Goal: Task Accomplishment & Management: Manage account settings

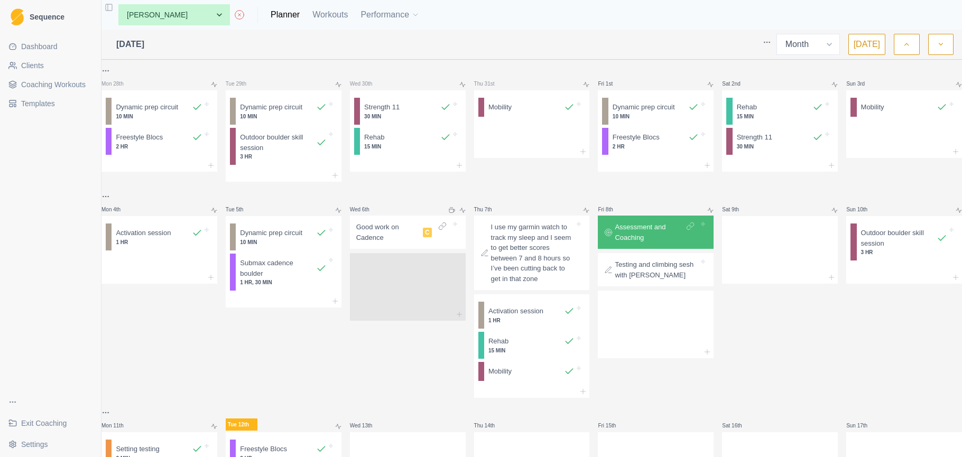
select select "month"
click at [52, 85] on span "Coaching Workouts" at bounding box center [53, 84] width 64 height 11
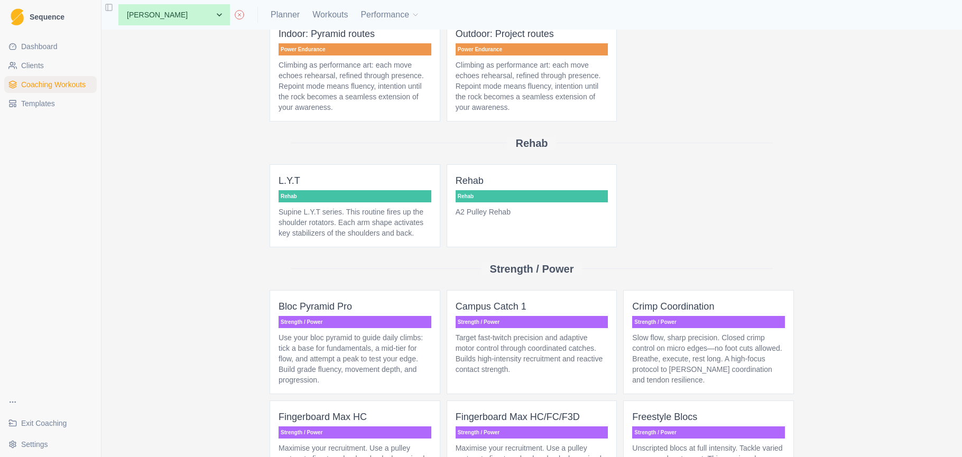
scroll to position [2745, 0]
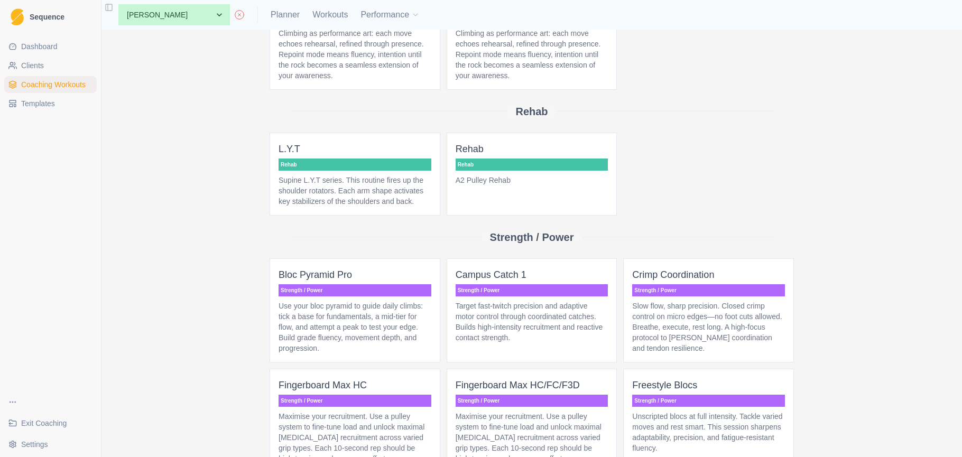
click at [590, 186] on p "A2 Pulley Rehab" at bounding box center [532, 180] width 153 height 11
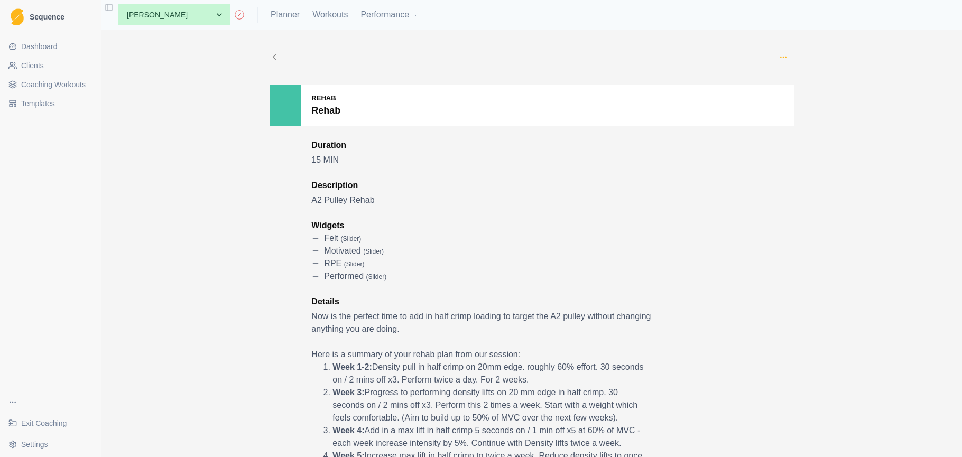
click at [783, 55] on icon "button" at bounding box center [783, 57] width 8 height 8
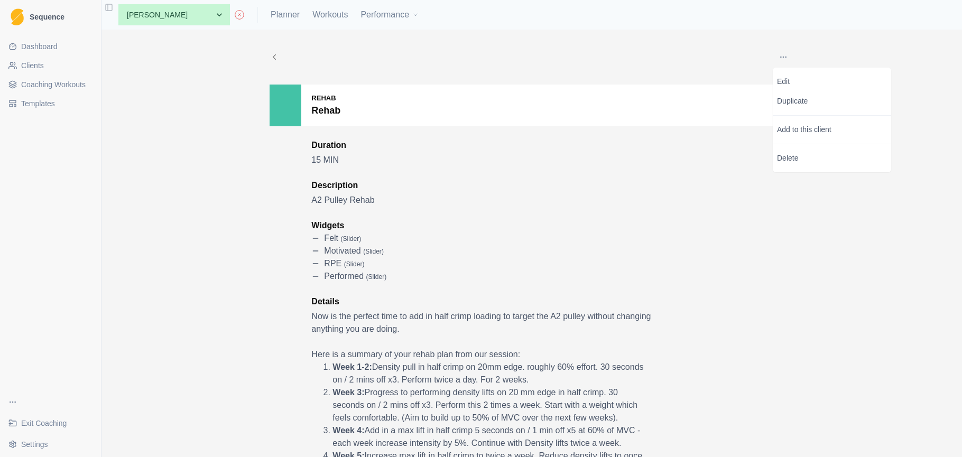
click at [186, 112] on div "Edit Duplicate Add to this client Delete Rehab Rehab Duration 15 MIN Descriptio…" at bounding box center [531, 244] width 861 height 428
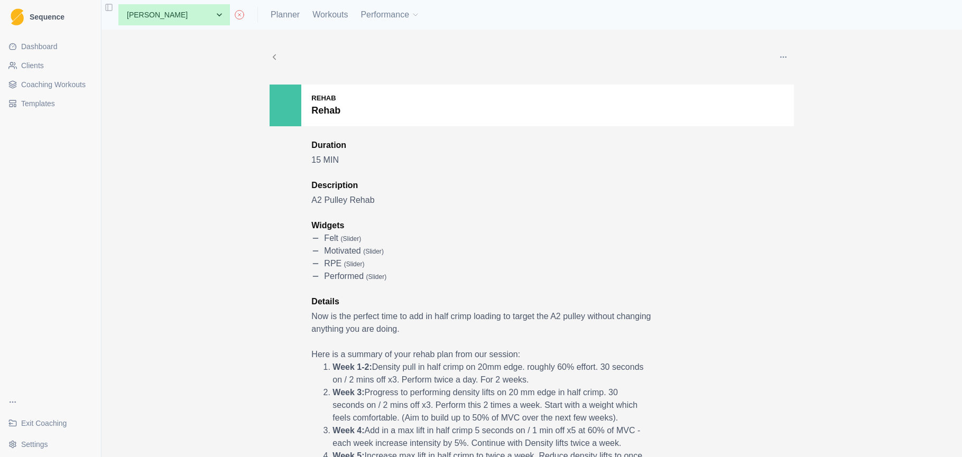
click at [276, 56] on icon at bounding box center [275, 57] width 10 height 10
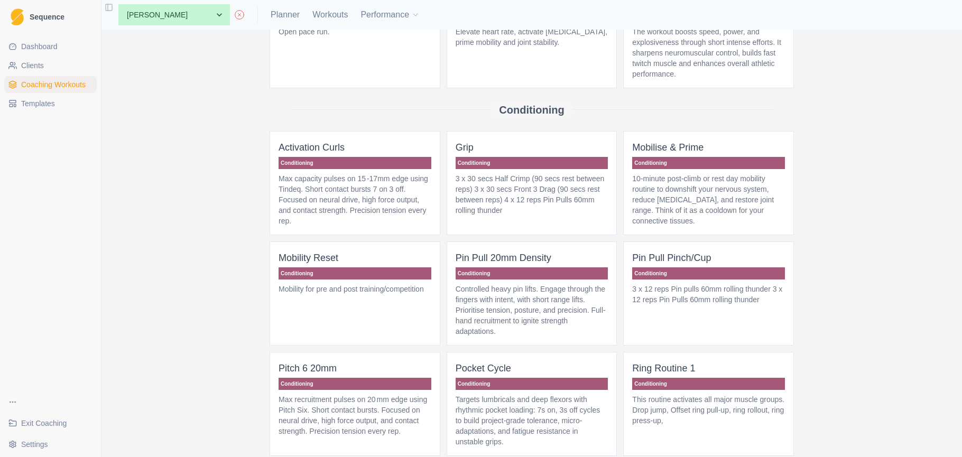
scroll to position [245, 0]
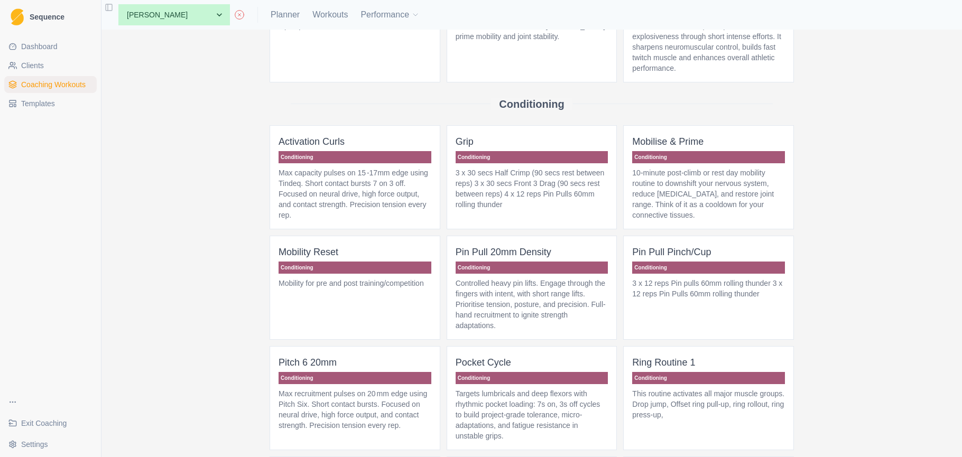
click at [525, 198] on p "3 x 30 secs Half Crimp (90 secs rest between reps) 3 x 30 secs Front 3 Drag (90…" at bounding box center [532, 189] width 153 height 42
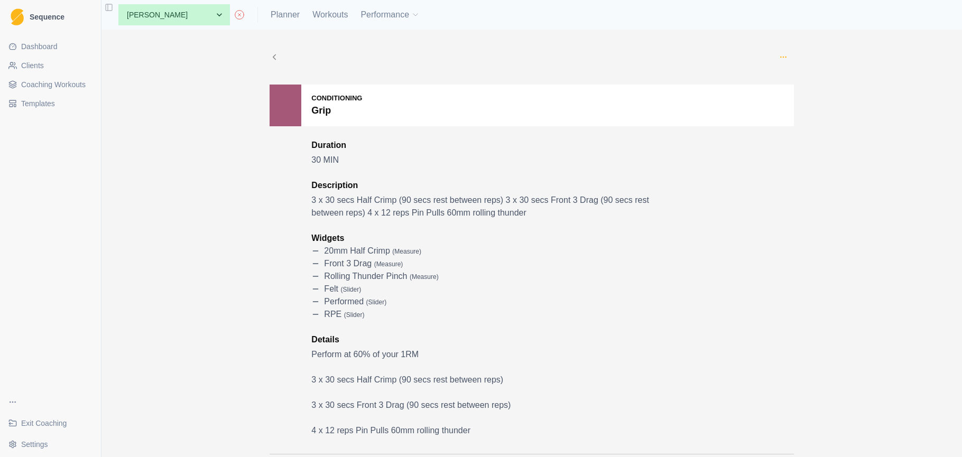
click at [784, 57] on icon "button" at bounding box center [783, 57] width 8 height 8
click at [791, 103] on p "Duplicate" at bounding box center [832, 101] width 118 height 20
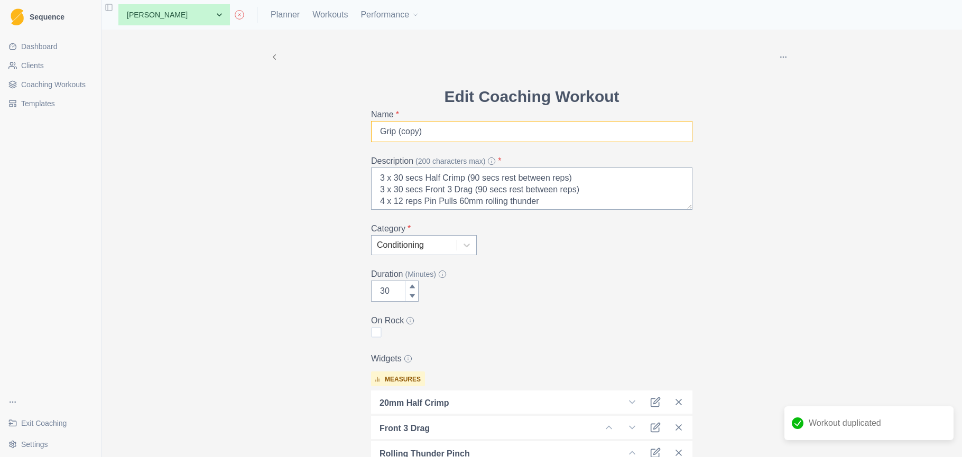
drag, startPoint x: 436, startPoint y: 132, endPoint x: 377, endPoint y: 129, distance: 58.8
click at [370, 134] on div "Edit Coaching Workout Name * Grip (copy) Description (200 characters max) * 3 x…" at bounding box center [532, 408] width 338 height 646
drag, startPoint x: 316, startPoint y: 195, endPoint x: 336, endPoint y: 192, distance: 20.8
click at [316, 195] on div "Delete Edit Coaching Workout Name * Wrist curl cup Description (200 characters …" at bounding box center [531, 380] width 541 height 701
drag, startPoint x: 572, startPoint y: 200, endPoint x: 346, endPoint y: 179, distance: 227.3
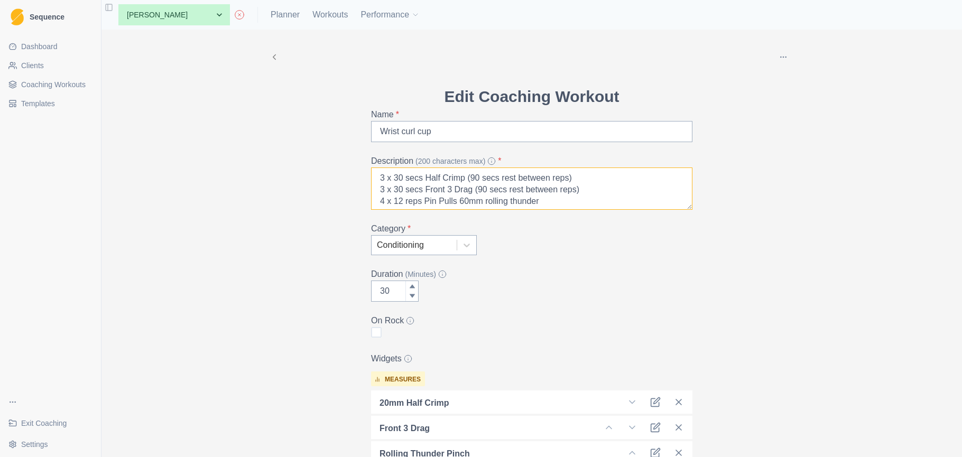
click at [346, 179] on div "Delete Edit Coaching Workout Name * Wrist curl cup Description (200 characters …" at bounding box center [531, 380] width 541 height 701
click at [464, 130] on input "Wrist curl cup" at bounding box center [531, 131] width 321 height 21
type input "Wrist curl cup ([PERSON_NAME])"
drag, startPoint x: 519, startPoint y: 195, endPoint x: 376, endPoint y: 177, distance: 143.3
click at [376, 177] on textarea "3 x 30 secs Half Crimp (90 secs rest between reps) 3 x 30 secs Front 3 Drag (90…" at bounding box center [531, 189] width 321 height 42
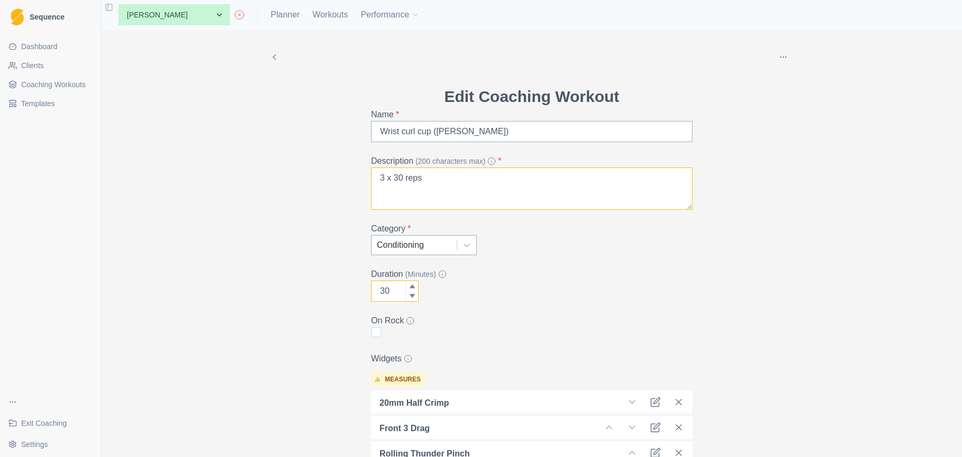
type textarea "3 x 30 reps"
click at [393, 293] on input "30" at bounding box center [395, 291] width 48 height 21
drag, startPoint x: 393, startPoint y: 293, endPoint x: 372, endPoint y: 290, distance: 21.4
click at [372, 290] on input "30" at bounding box center [395, 291] width 48 height 21
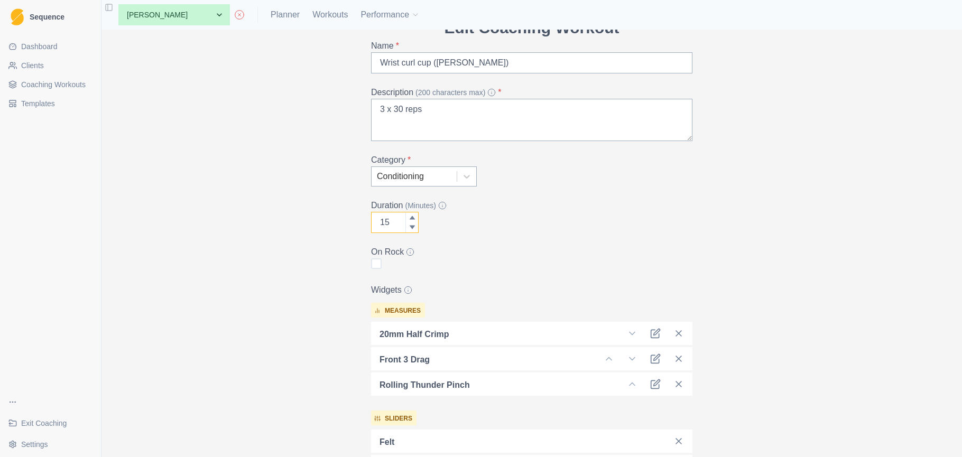
scroll to position [77, 0]
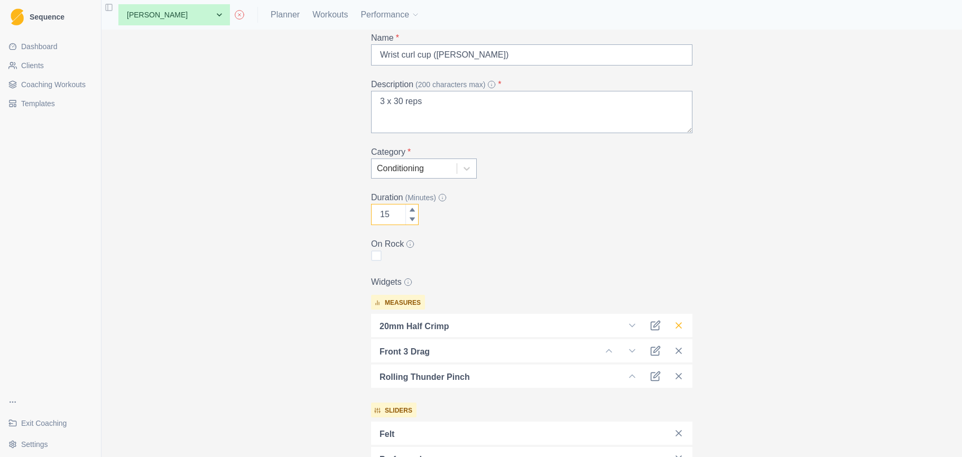
type input "15"
click at [681, 326] on icon at bounding box center [678, 325] width 11 height 11
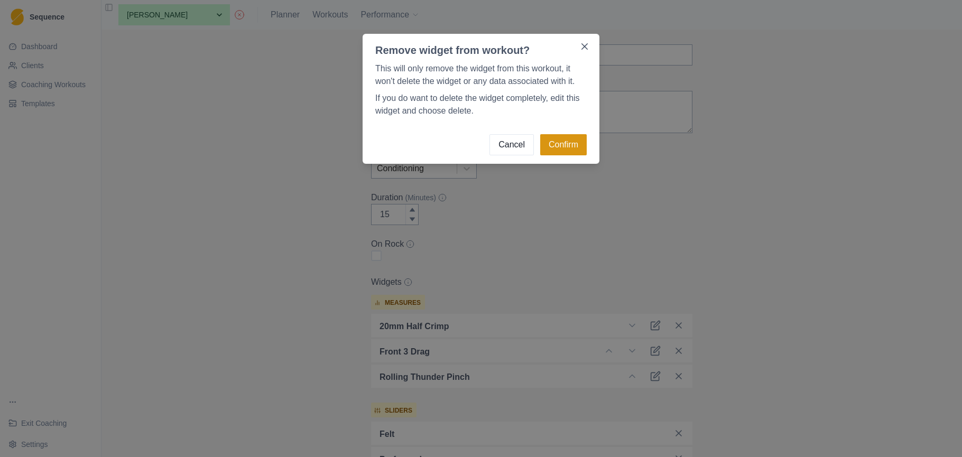
click at [579, 147] on button "Confirm" at bounding box center [563, 144] width 47 height 21
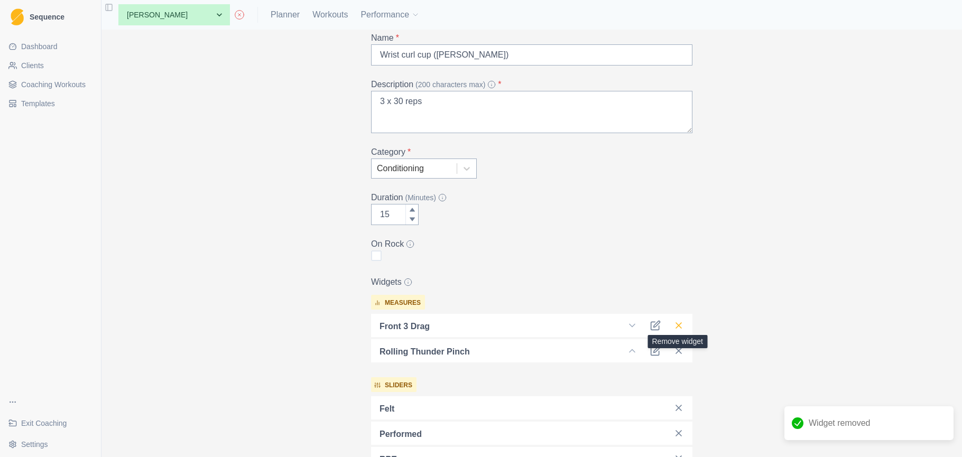
click at [678, 324] on icon at bounding box center [678, 325] width 11 height 11
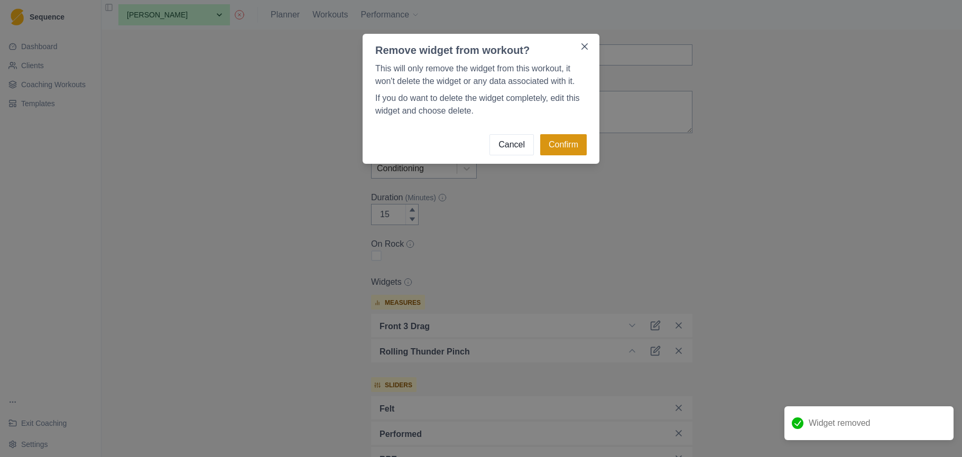
drag, startPoint x: 556, startPoint y: 140, endPoint x: 568, endPoint y: 150, distance: 15.8
click at [557, 140] on button "Confirm" at bounding box center [563, 144] width 47 height 21
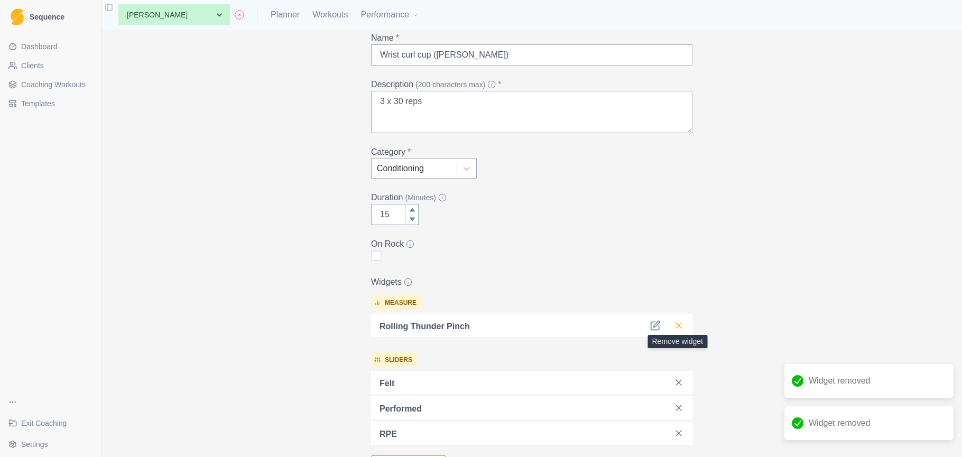
click at [677, 326] on icon at bounding box center [678, 325] width 11 height 11
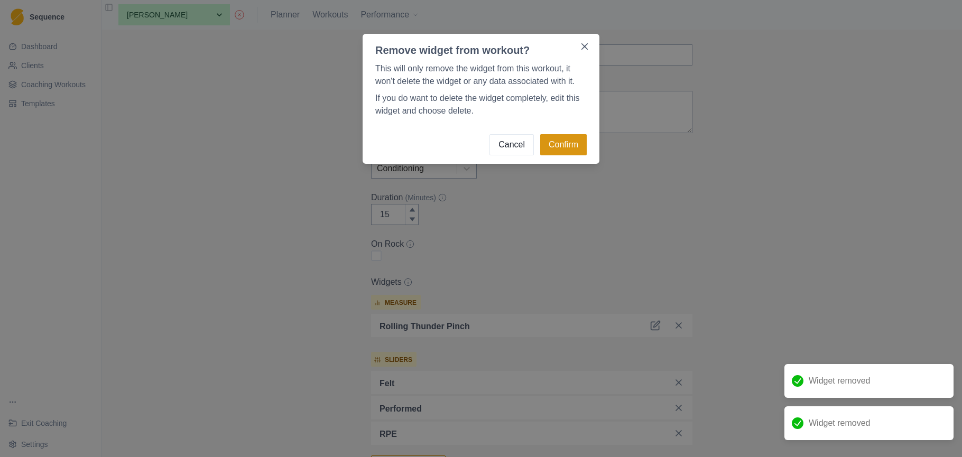
click at [572, 141] on button "Confirm" at bounding box center [563, 144] width 47 height 21
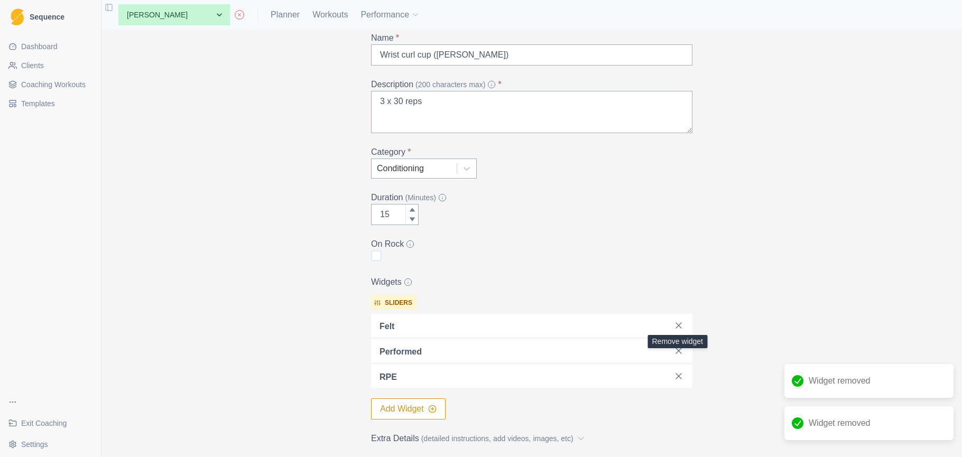
drag, startPoint x: 673, startPoint y: 327, endPoint x: 655, endPoint y: 299, distance: 33.6
click at [673, 327] on icon at bounding box center [678, 325] width 11 height 11
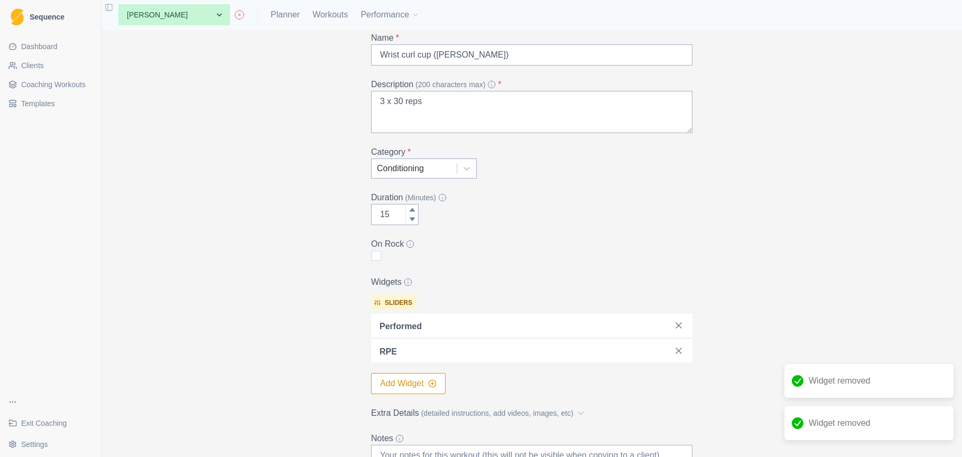
click at [413, 383] on button "Add Widget" at bounding box center [408, 383] width 75 height 21
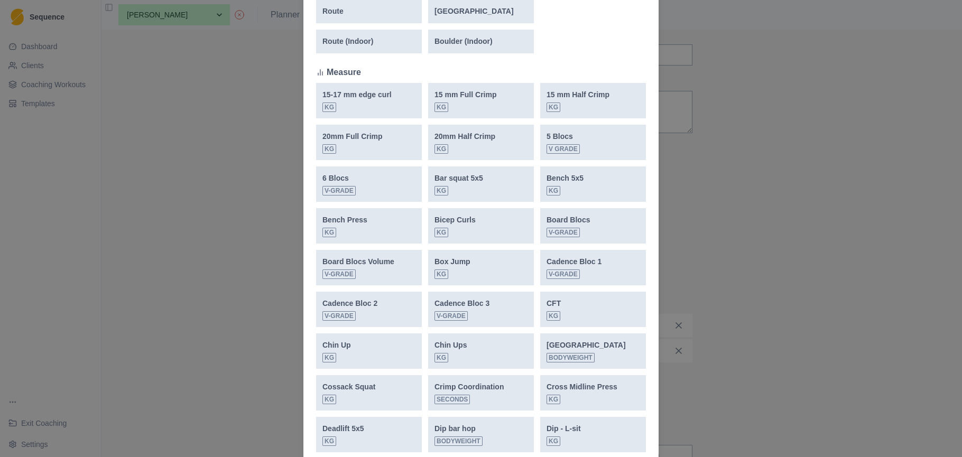
scroll to position [0, 0]
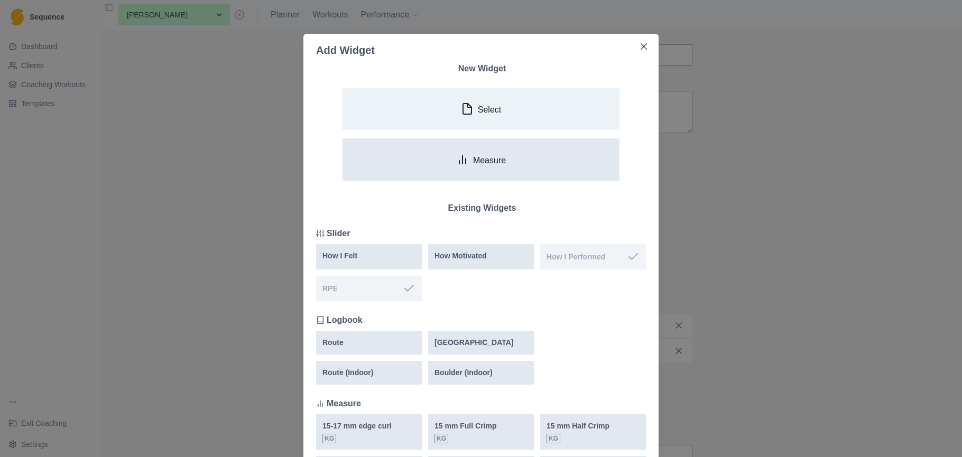
click at [512, 167] on button "Measure" at bounding box center [481, 159] width 277 height 42
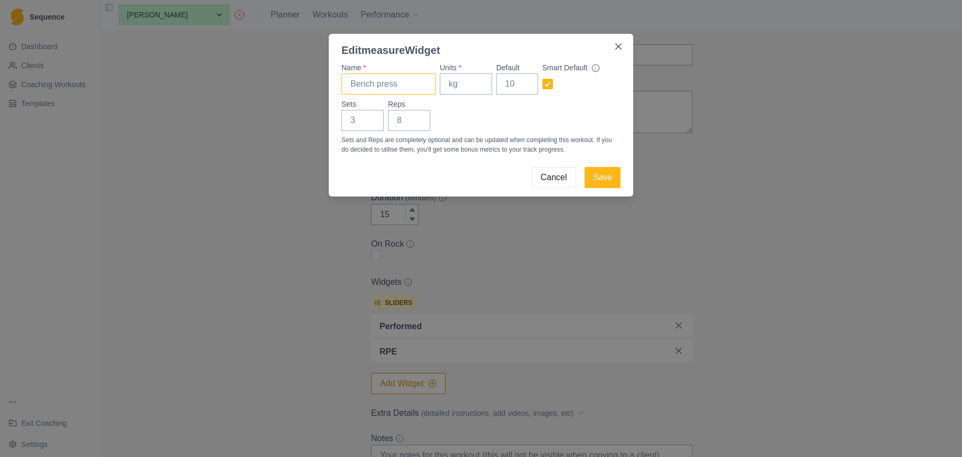
click at [400, 84] on input "Name *" at bounding box center [388, 83] width 94 height 21
type input "Rolling thunder cup"
click at [465, 85] on input "Units *" at bounding box center [466, 83] width 52 height 21
type input "kg"
click at [371, 119] on input "1" at bounding box center [362, 120] width 42 height 21
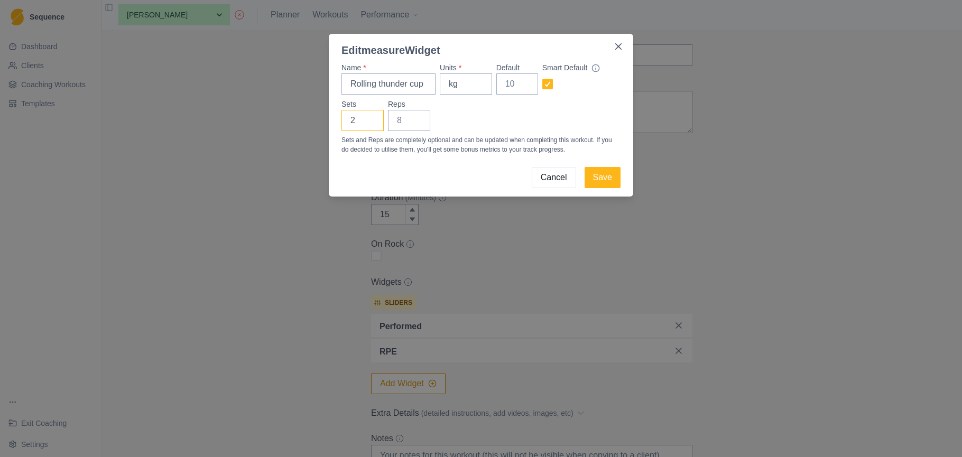
click at [371, 119] on input "2" at bounding box center [362, 120] width 42 height 21
click at [371, 119] on input "3" at bounding box center [362, 120] width 42 height 21
type input "4"
click at [371, 119] on input "4" at bounding box center [362, 120] width 42 height 21
click at [410, 121] on input "Reps" at bounding box center [409, 120] width 42 height 21
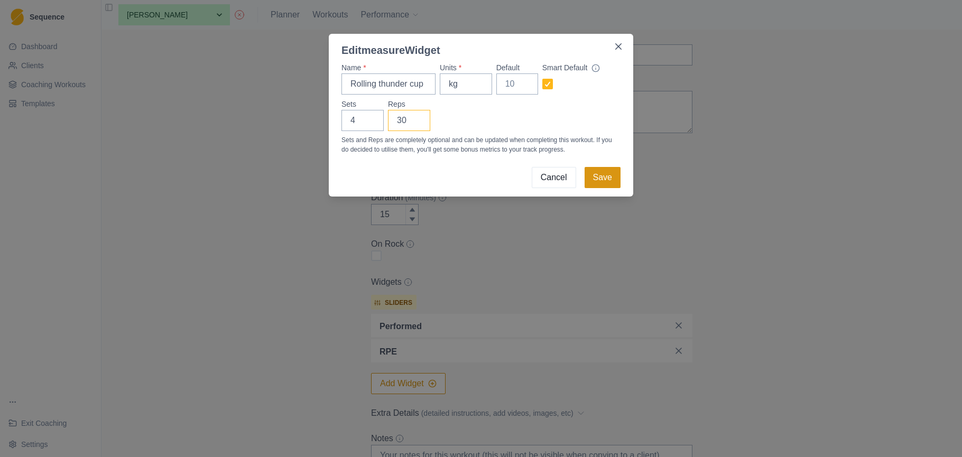
type input "30"
click at [599, 178] on button "Save" at bounding box center [603, 177] width 36 height 21
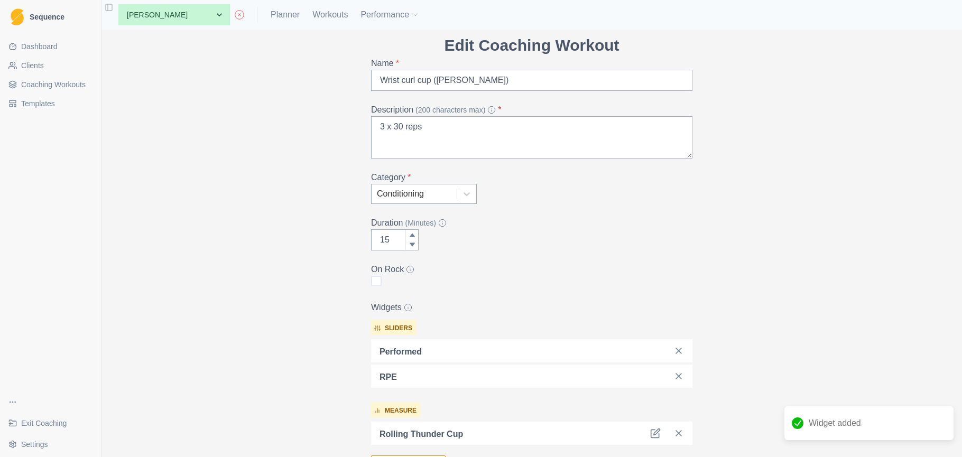
scroll to position [20, 0]
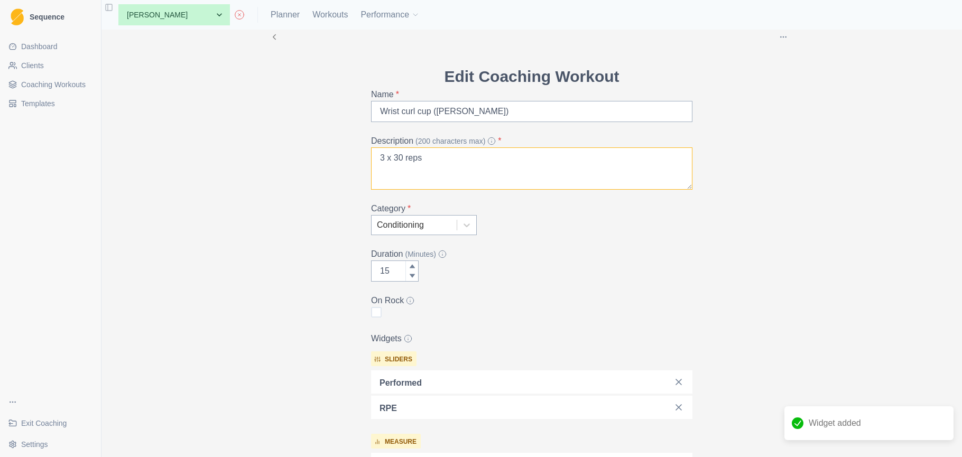
drag, startPoint x: 381, startPoint y: 160, endPoint x: 372, endPoint y: 159, distance: 9.5
click at [372, 159] on textarea "3 x 30 reps" at bounding box center [531, 168] width 321 height 42
type textarea "4 x 30 reps"
click at [741, 236] on div "Delete Edit Coaching Workout Name * Wrist curl cup (pulley) Description (200 ch…" at bounding box center [531, 322] width 541 height 625
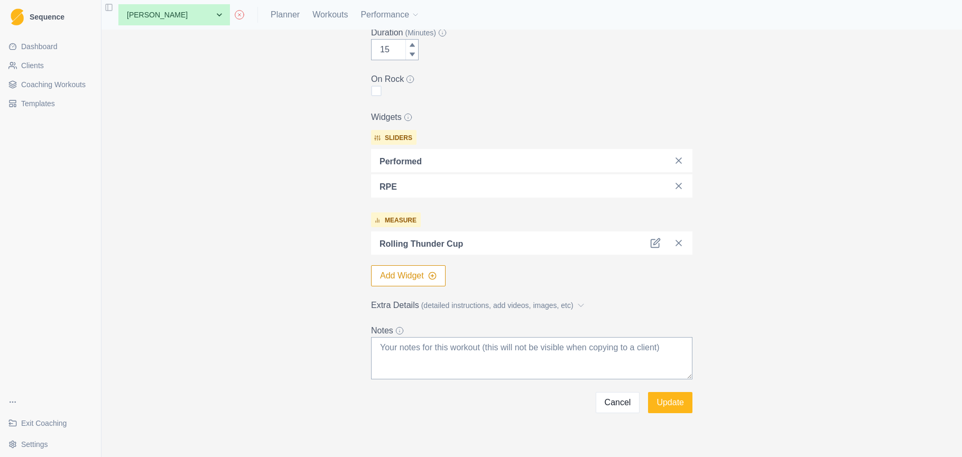
scroll to position [248, 0]
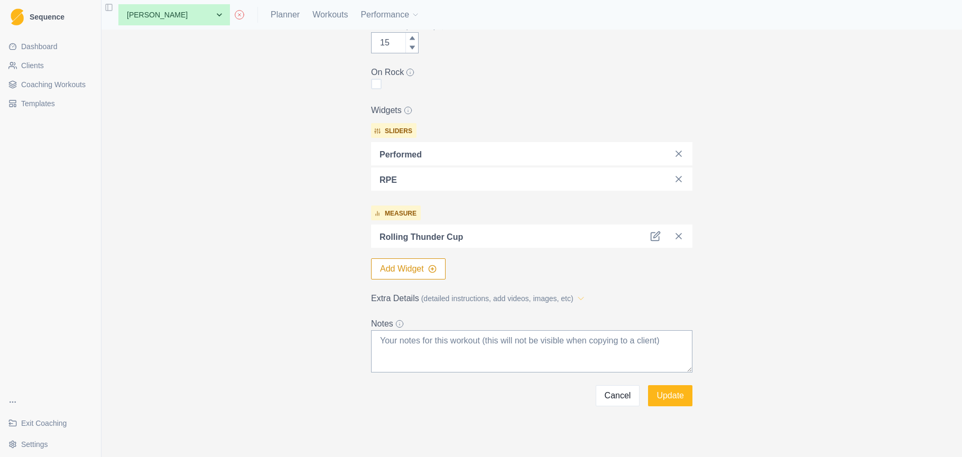
click at [584, 298] on polyline at bounding box center [580, 299] width 5 height 3
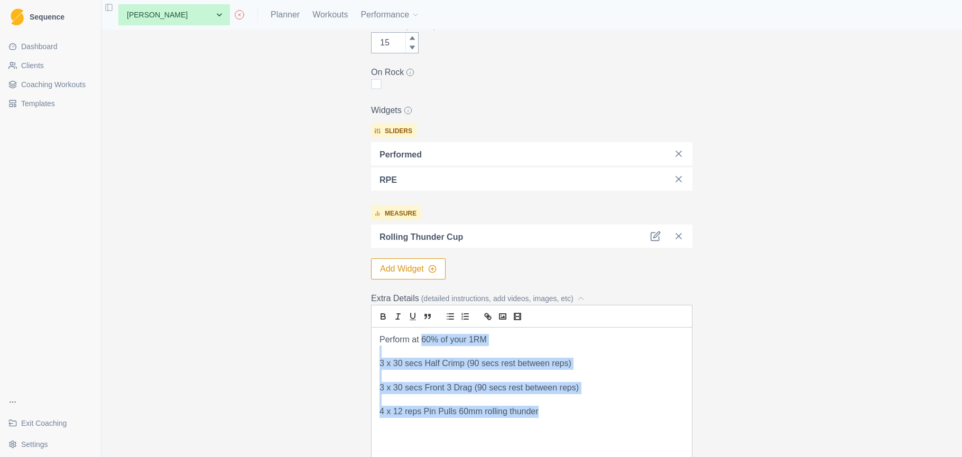
drag, startPoint x: 546, startPoint y: 413, endPoint x: 423, endPoint y: 342, distance: 141.6
click at [423, 342] on div "Perform at 60% of your 1RM 3 x 30 secs Half Crimp (90 secs rest between reps) 3…" at bounding box center [532, 394] width 320 height 132
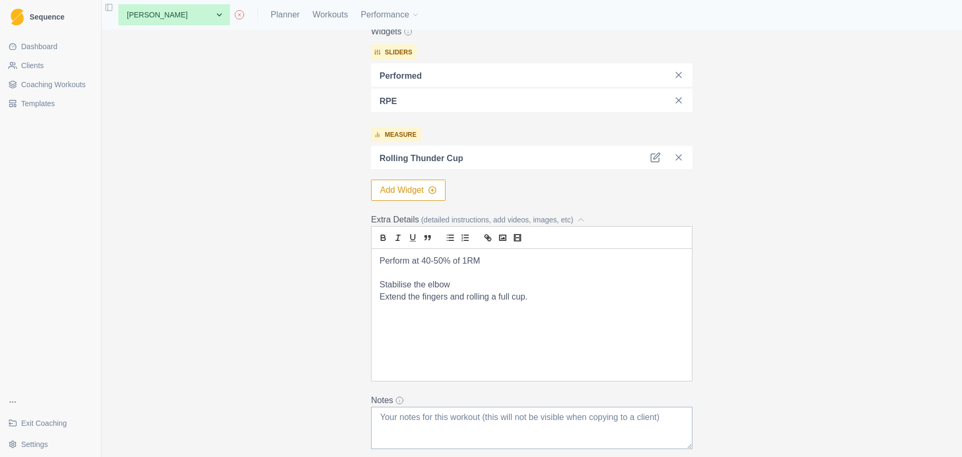
scroll to position [328, 0]
click at [493, 295] on p "Extend the fingers and rolling a full cup." at bounding box center [532, 296] width 304 height 12
click at [561, 294] on p "Extend the fingers and rolling into a full cup." at bounding box center [532, 296] width 304 height 12
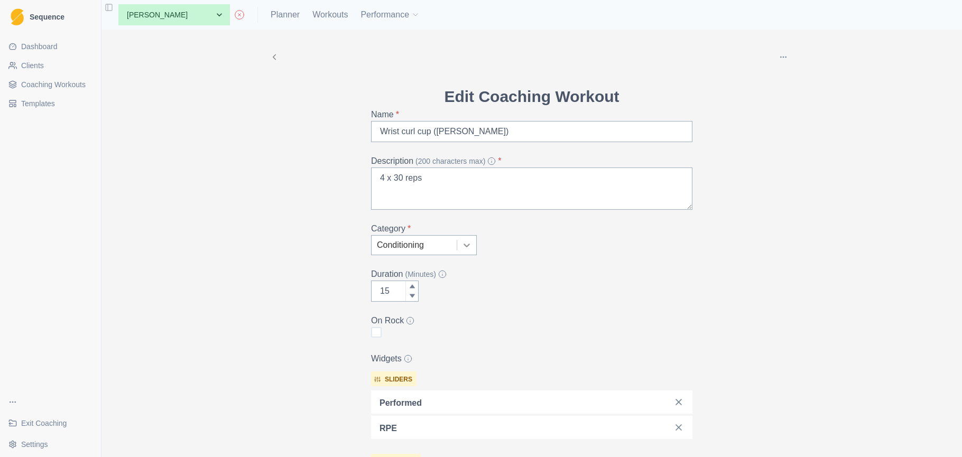
scroll to position [0, 0]
click at [463, 251] on div at bounding box center [466, 245] width 19 height 19
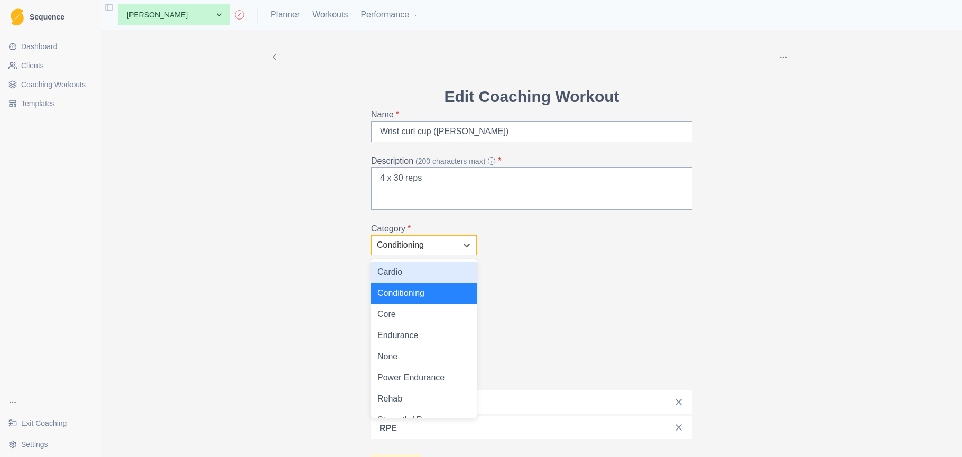
click at [539, 230] on label "Category *" at bounding box center [528, 229] width 315 height 13
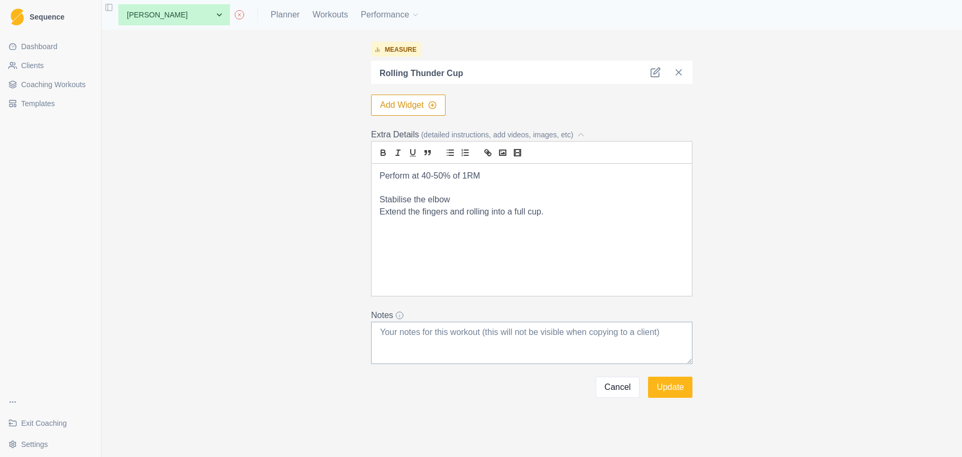
scroll to position [413, 0]
click at [675, 393] on button "Update" at bounding box center [670, 387] width 44 height 21
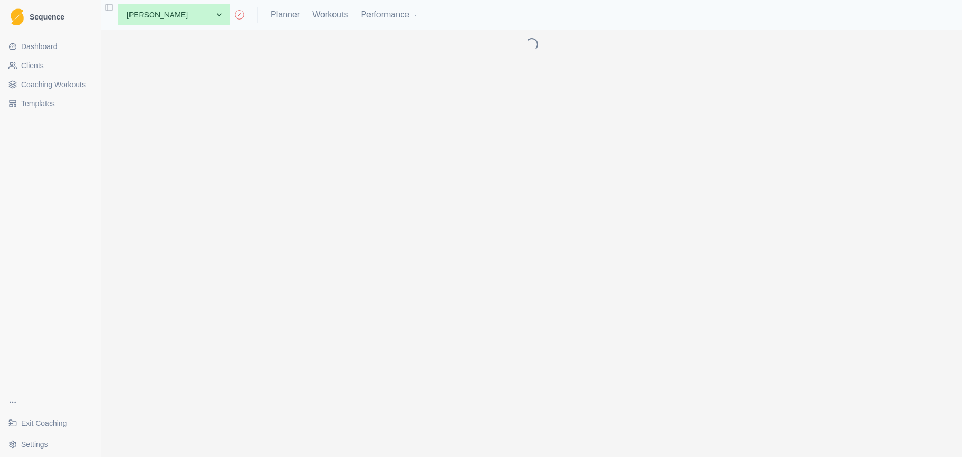
scroll to position [0, 0]
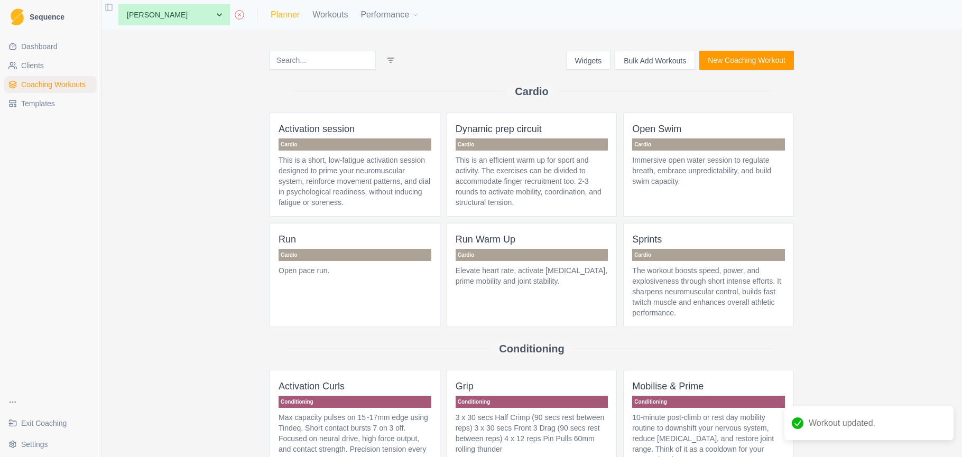
click at [271, 13] on link "Planner" at bounding box center [285, 14] width 29 height 13
select select "month"
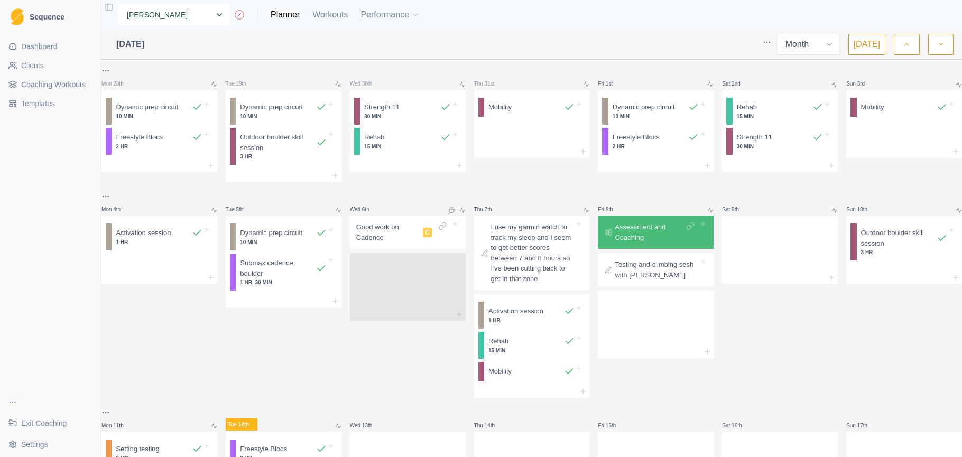
select select "fd7570e1-80ef-4b96-a6b6-721a04b9ec48"
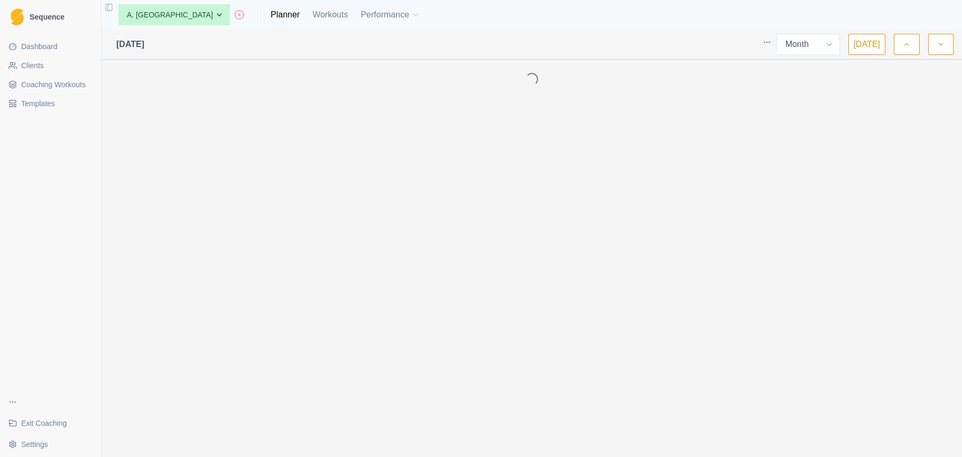
select select "month"
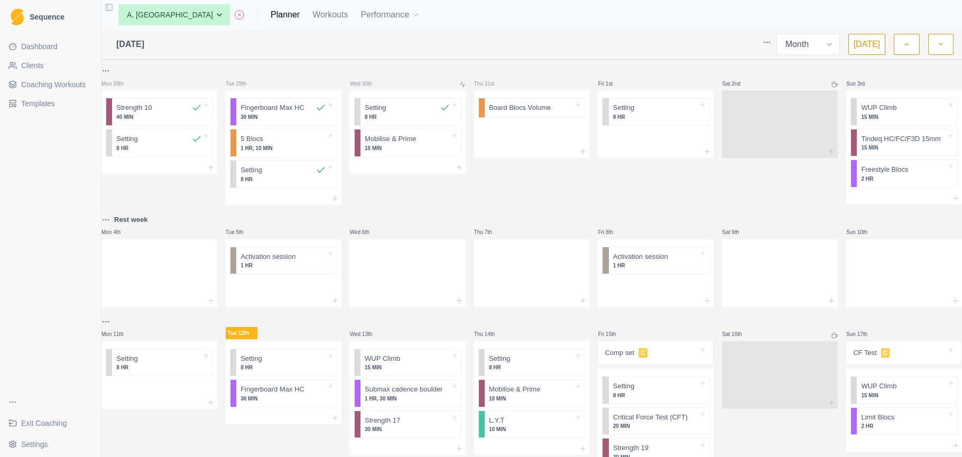
click at [77, 83] on span "Coaching Workouts" at bounding box center [53, 84] width 64 height 11
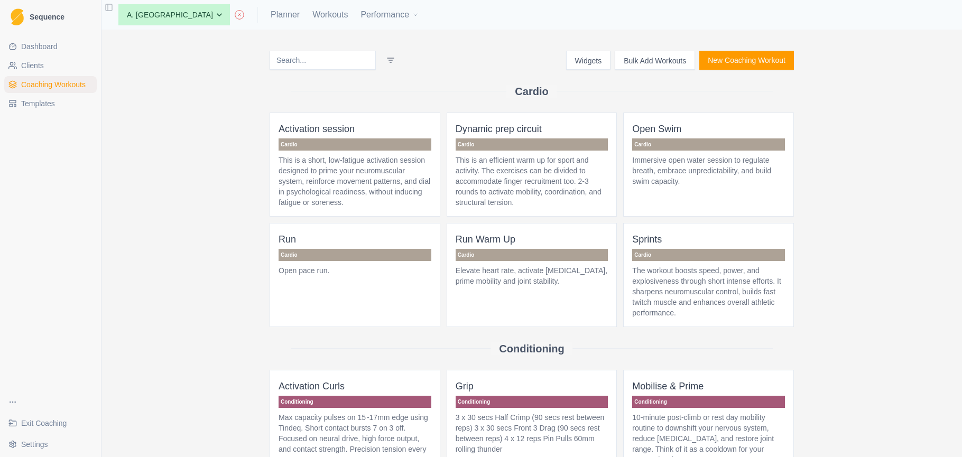
click at [664, 59] on button "Bulk Add Workouts" at bounding box center [655, 60] width 80 height 19
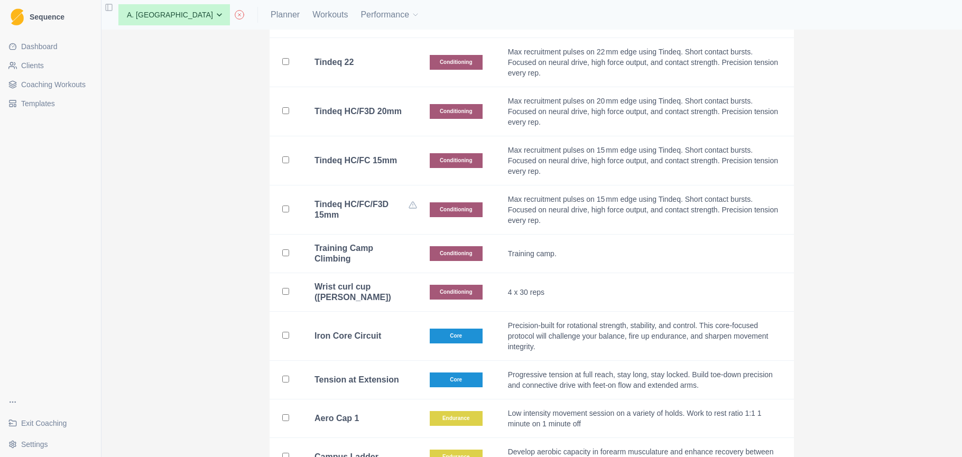
scroll to position [1623, 0]
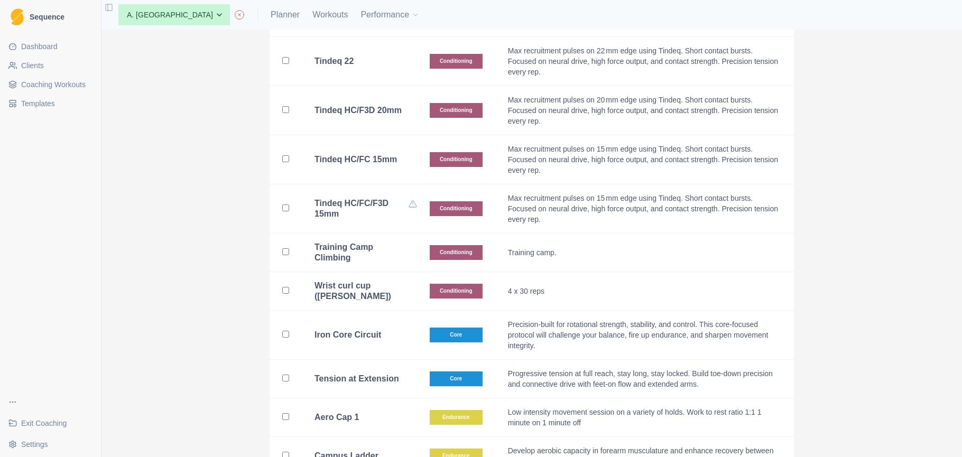
click at [283, 287] on input "checkbox" at bounding box center [285, 290] width 7 height 7
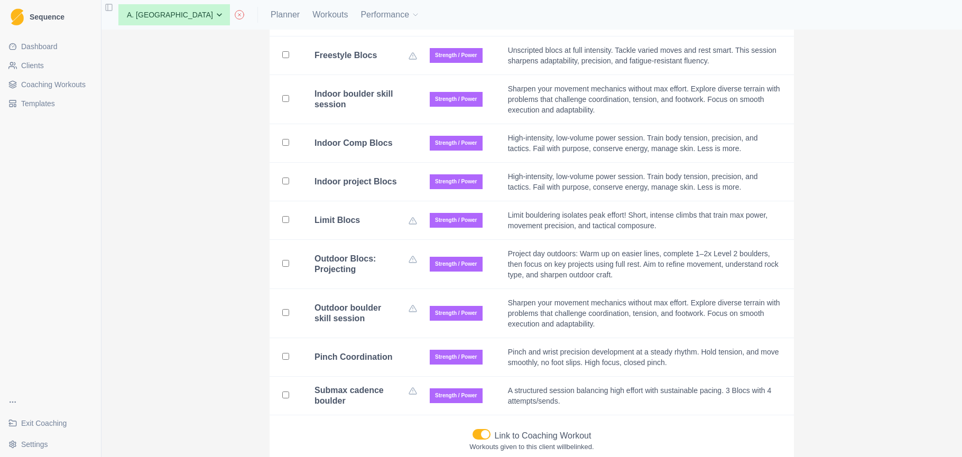
scroll to position [3379, 0]
checkbox input "false"
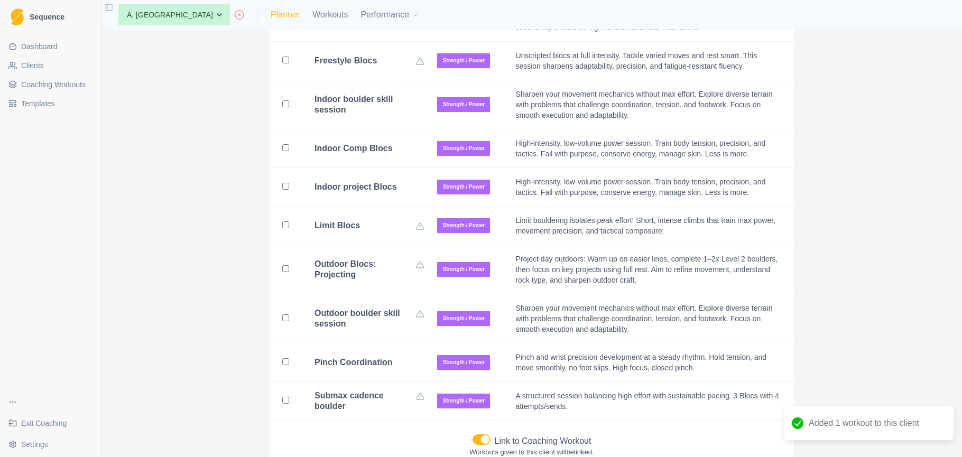
click at [271, 19] on link "Planner" at bounding box center [285, 14] width 29 height 13
select select "month"
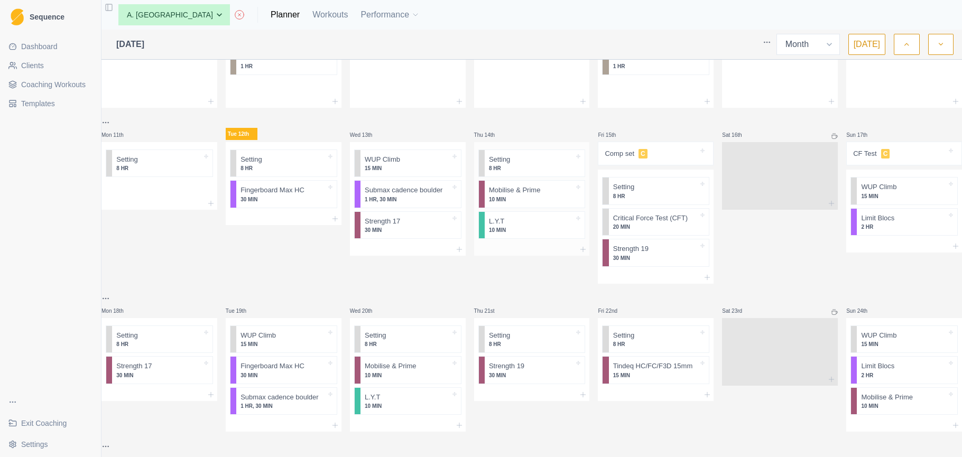
scroll to position [0, 1]
click at [531, 245] on div at bounding box center [532, 249] width 116 height 13
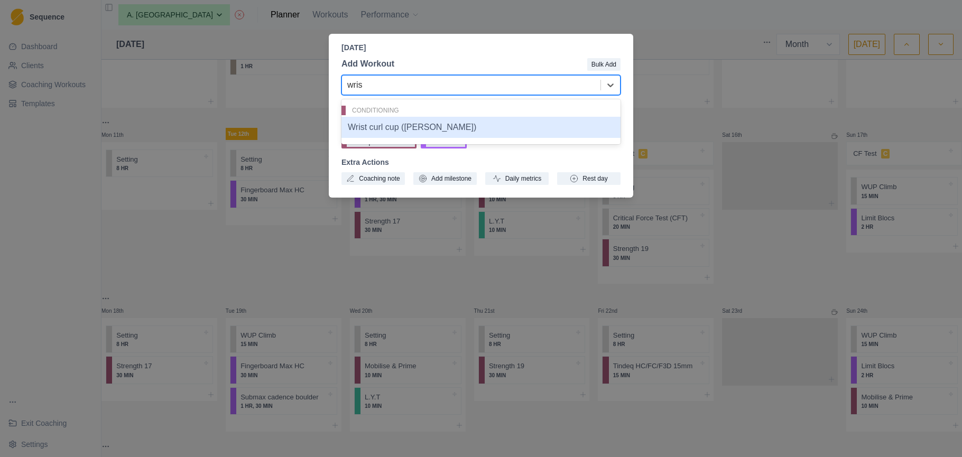
type input "wrist"
click at [481, 119] on div "Wrist curl cup ([PERSON_NAME])" at bounding box center [480, 127] width 279 height 21
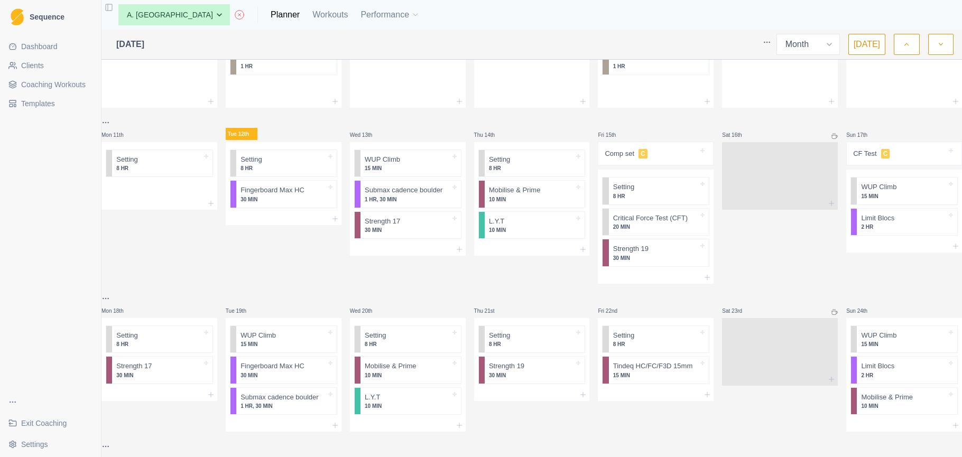
scroll to position [0, 0]
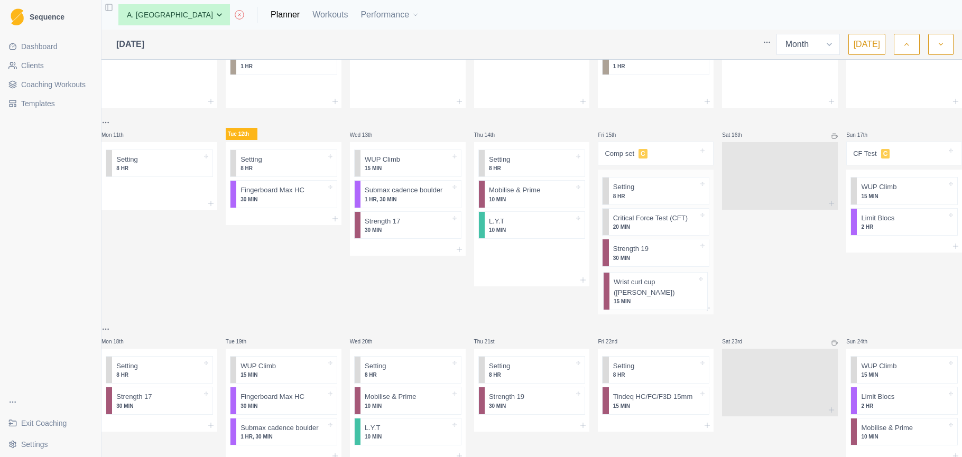
drag, startPoint x: 512, startPoint y: 257, endPoint x: 640, endPoint y: 289, distance: 131.8
click at [640, 289] on div "Mon 28th Strength 10 40 MIN Setting 8 HR Tue 29th Fingerboard Max HC 30 MIN 5 B…" at bounding box center [531, 238] width 861 height 746
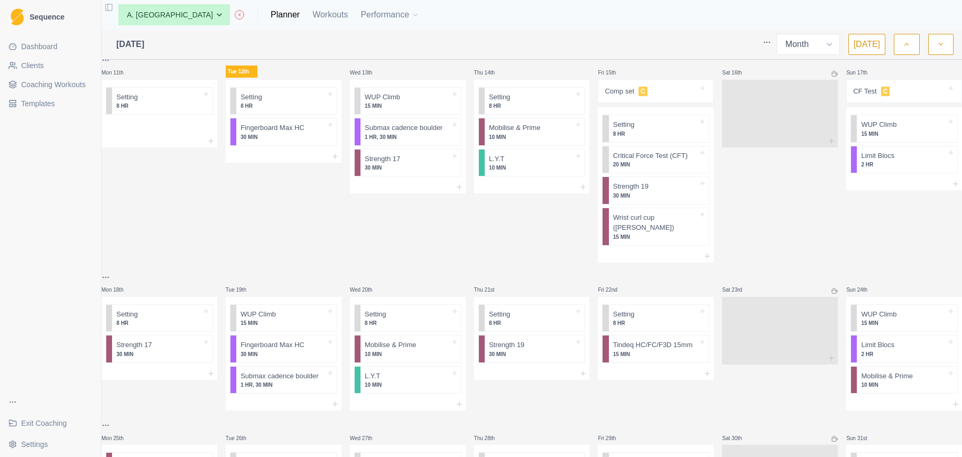
scroll to position [267, 0]
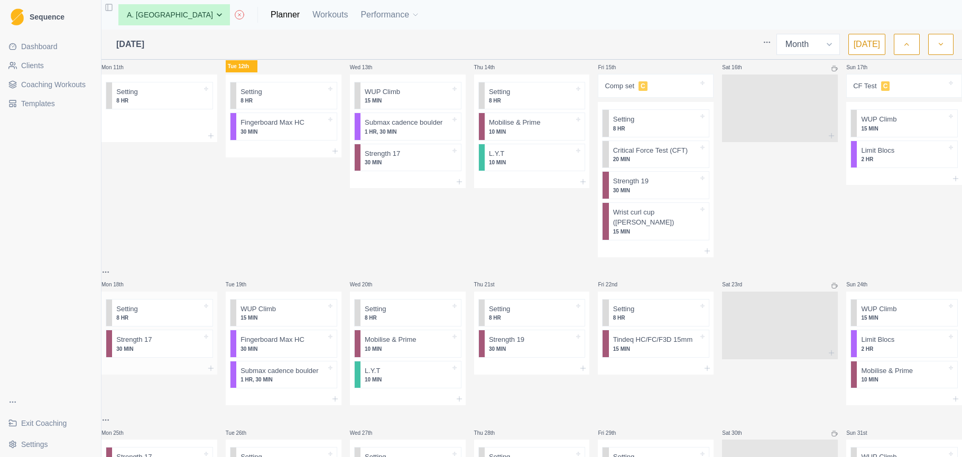
click at [155, 362] on div at bounding box center [159, 368] width 116 height 13
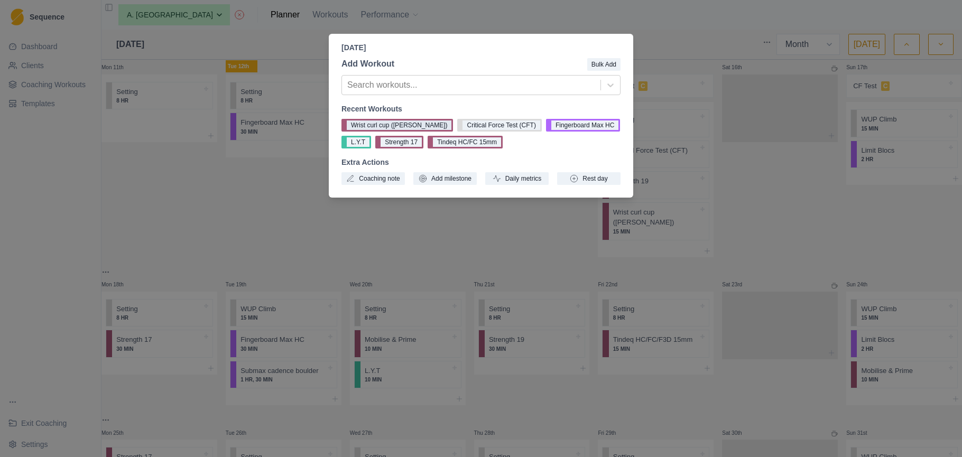
click at [385, 123] on button "Wrist curl cup ([PERSON_NAME])" at bounding box center [397, 125] width 112 height 13
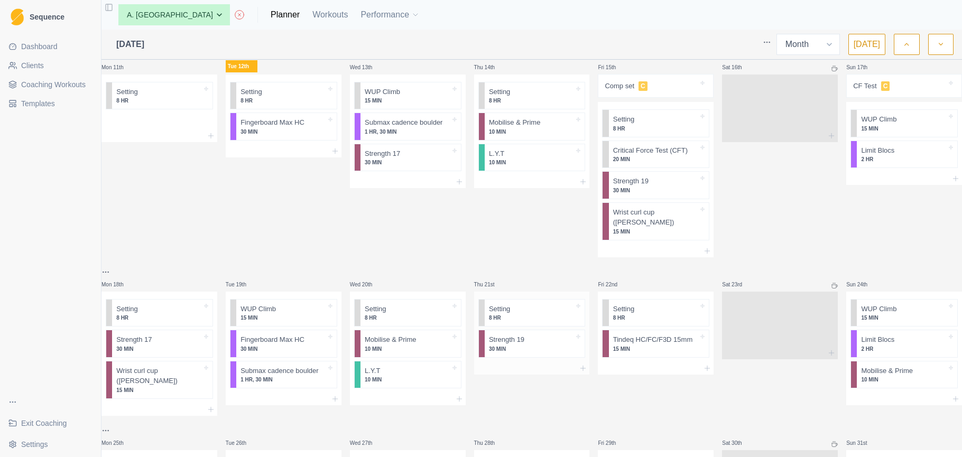
click at [513, 362] on div at bounding box center [532, 368] width 116 height 13
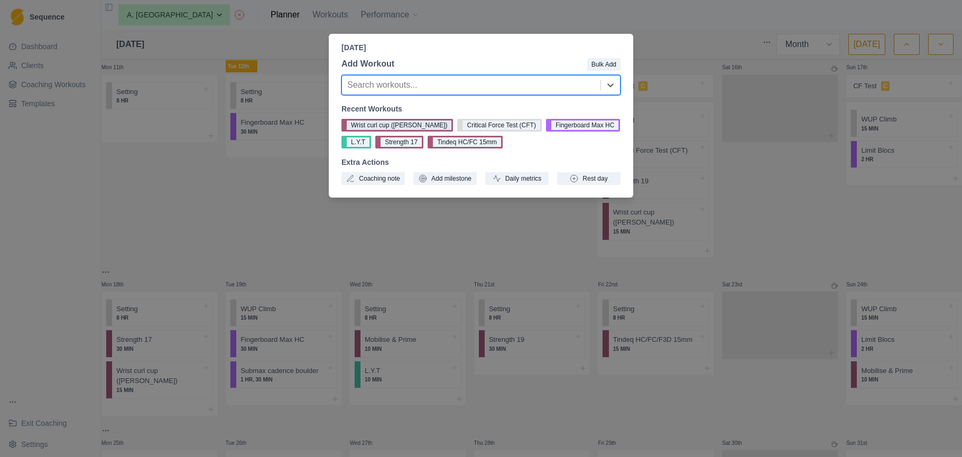
click at [396, 122] on button "Wrist curl cup ([PERSON_NAME])" at bounding box center [397, 125] width 112 height 13
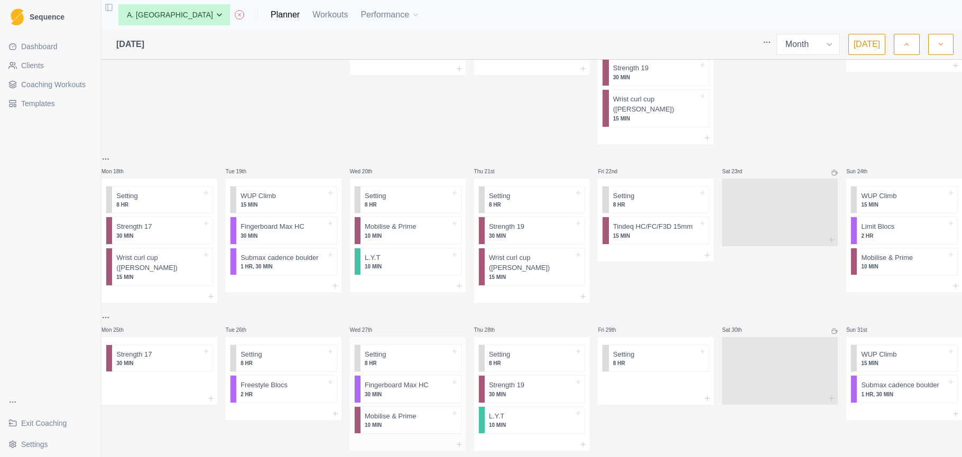
scroll to position [0, 0]
click at [188, 376] on div at bounding box center [159, 384] width 116 height 16
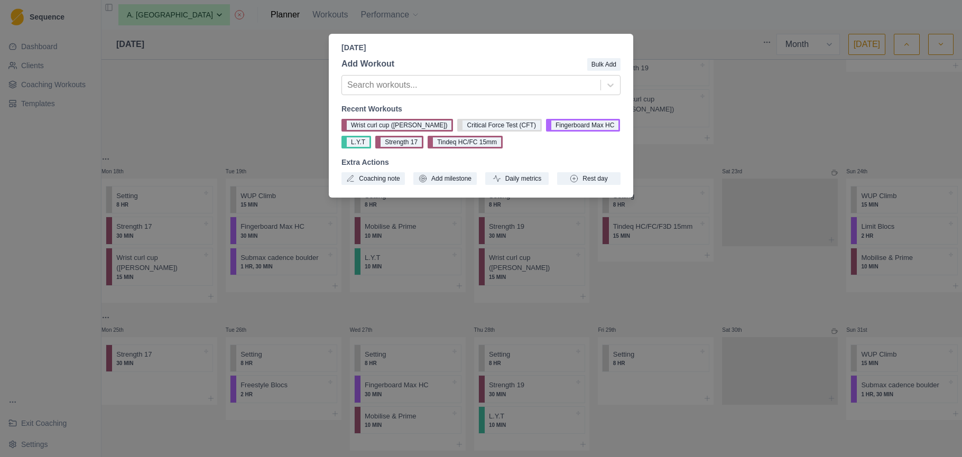
drag, startPoint x: 394, startPoint y: 124, endPoint x: 440, endPoint y: 205, distance: 93.0
click at [394, 124] on button "Wrist curl cup ([PERSON_NAME])" at bounding box center [397, 125] width 112 height 13
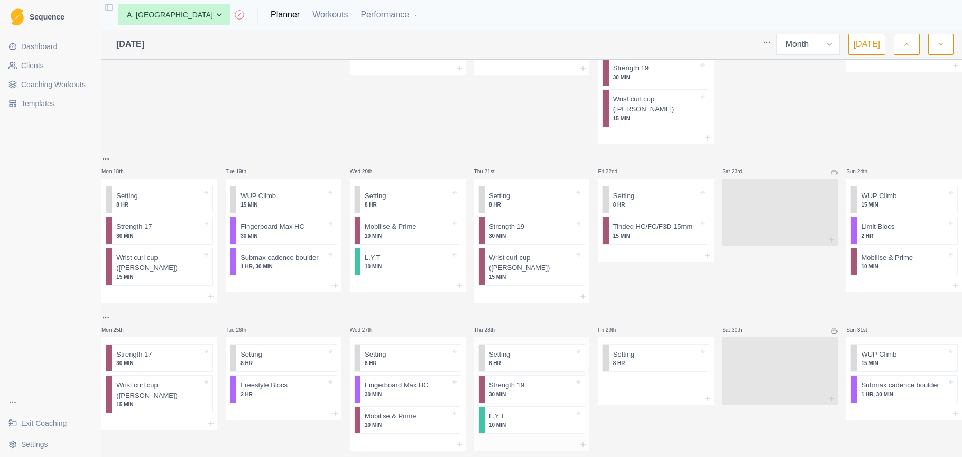
click at [506, 438] on div at bounding box center [532, 444] width 116 height 13
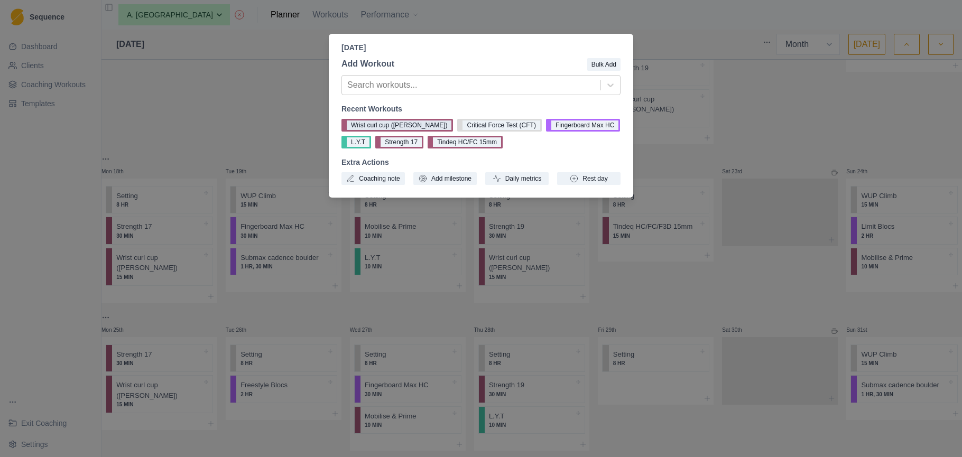
click at [400, 127] on button "Wrist curl cup ([PERSON_NAME])" at bounding box center [397, 125] width 112 height 13
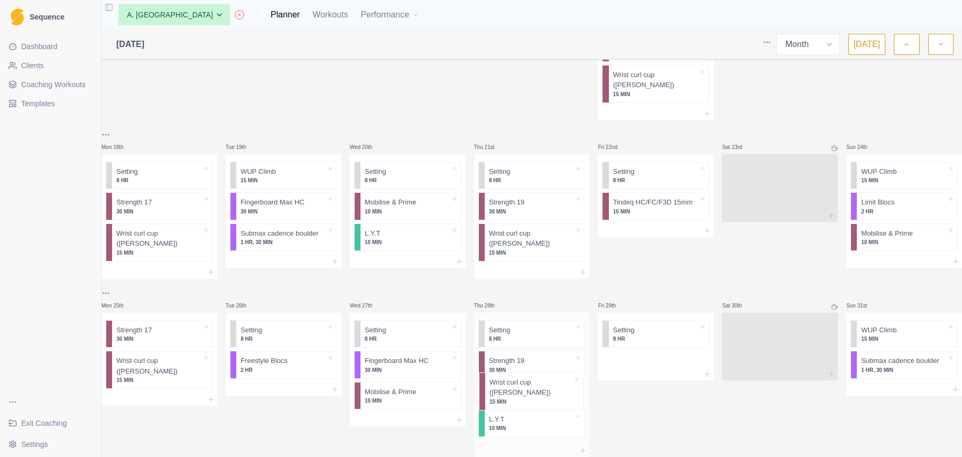
drag, startPoint x: 529, startPoint y: 428, endPoint x: 530, endPoint y: 373, distance: 54.5
click at [530, 374] on div "Setting 8 HR Strength 19 30 MIN L.Y.T 10 MIN Wrist curl cup (pulley) 15 MIN" at bounding box center [532, 379] width 116 height 132
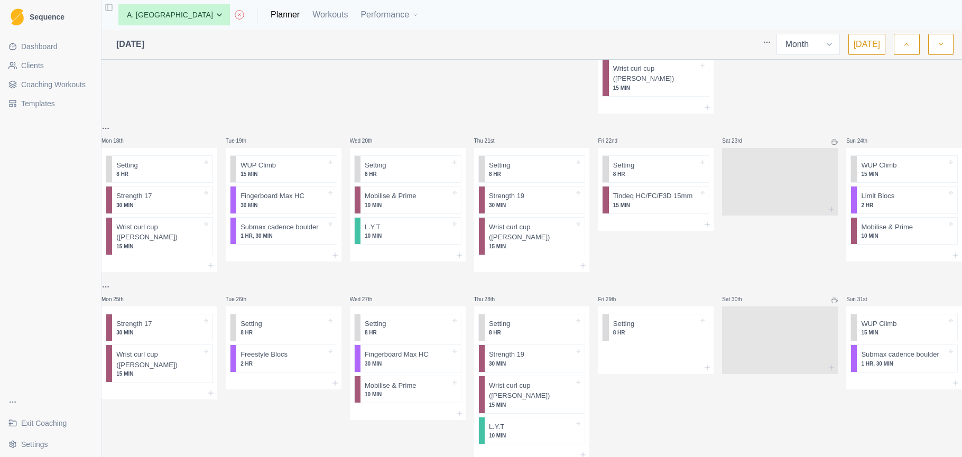
click at [937, 46] on icon "button" at bounding box center [940, 44] width 7 height 11
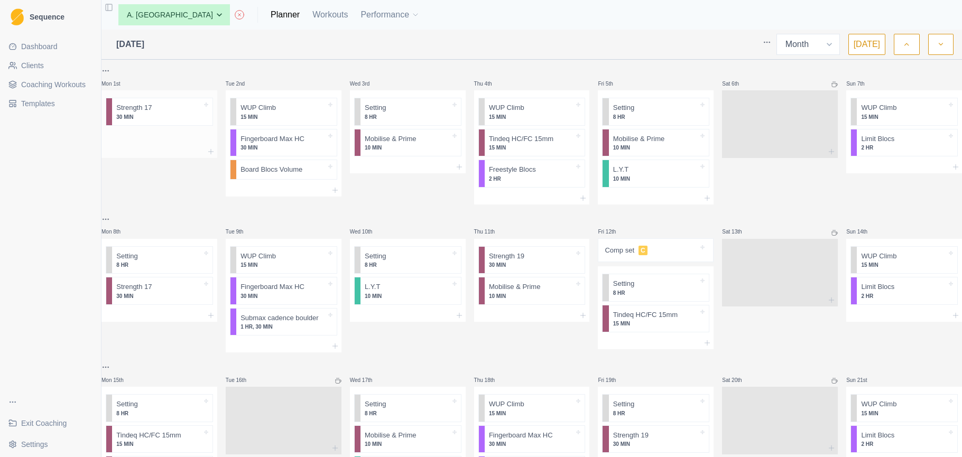
click at [172, 144] on div at bounding box center [159, 138] width 116 height 16
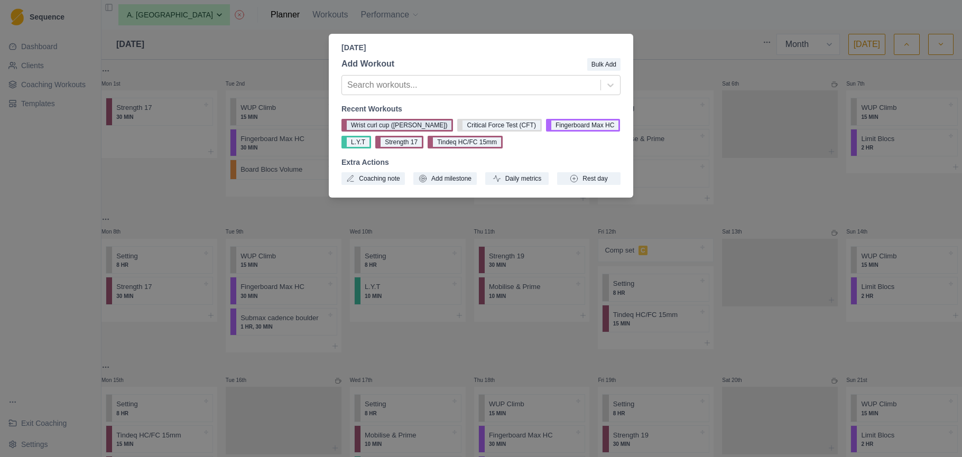
click at [373, 122] on button "Wrist curl cup ([PERSON_NAME])" at bounding box center [397, 125] width 112 height 13
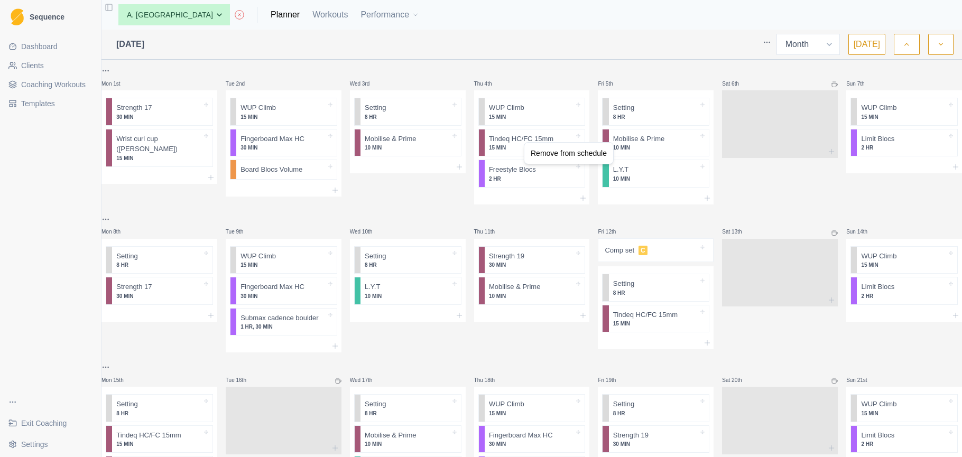
click at [547, 150] on div "Remove from schedule" at bounding box center [568, 153] width 85 height 17
click at [533, 165] on div at bounding box center [532, 167] width 116 height 13
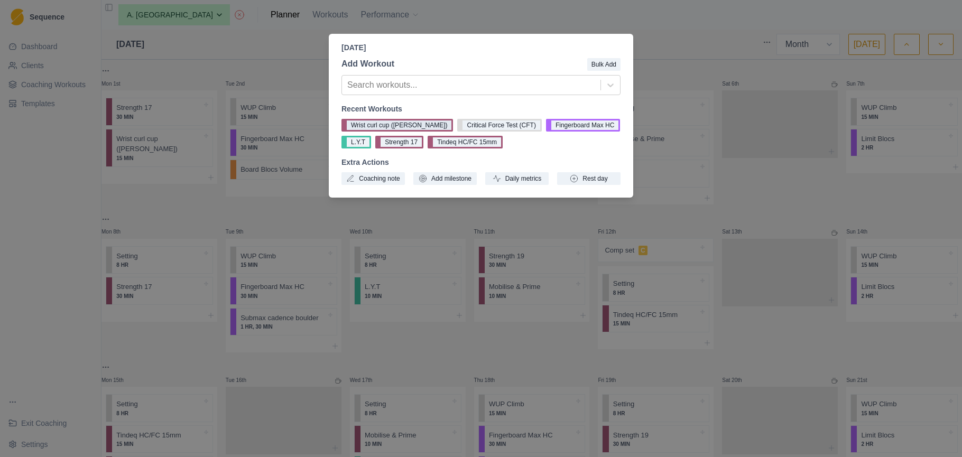
click at [404, 123] on button "Wrist curl cup ([PERSON_NAME])" at bounding box center [397, 125] width 112 height 13
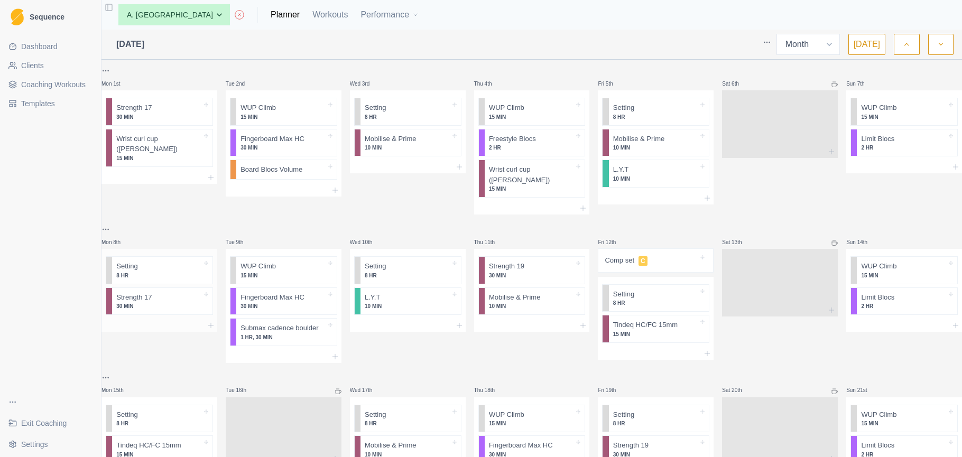
click at [162, 307] on div "Setting 8 HR Strength 17 30 MIN" at bounding box center [159, 284] width 116 height 70
click at [159, 319] on div at bounding box center [159, 325] width 116 height 13
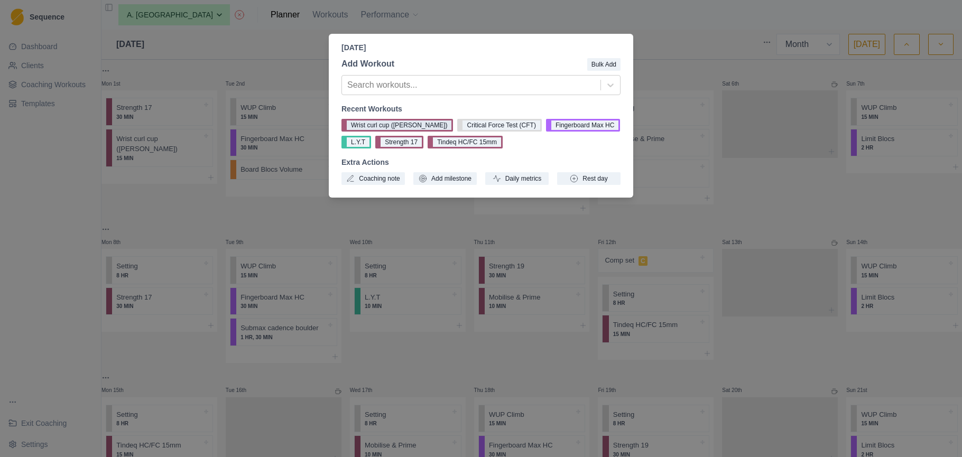
click at [383, 126] on button "Wrist curl cup ([PERSON_NAME])" at bounding box center [397, 125] width 112 height 13
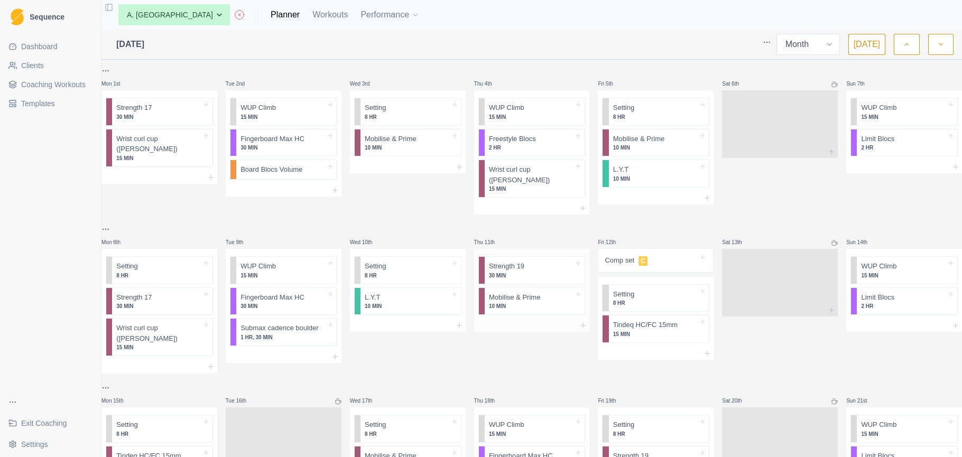
click at [526, 319] on div at bounding box center [532, 325] width 116 height 13
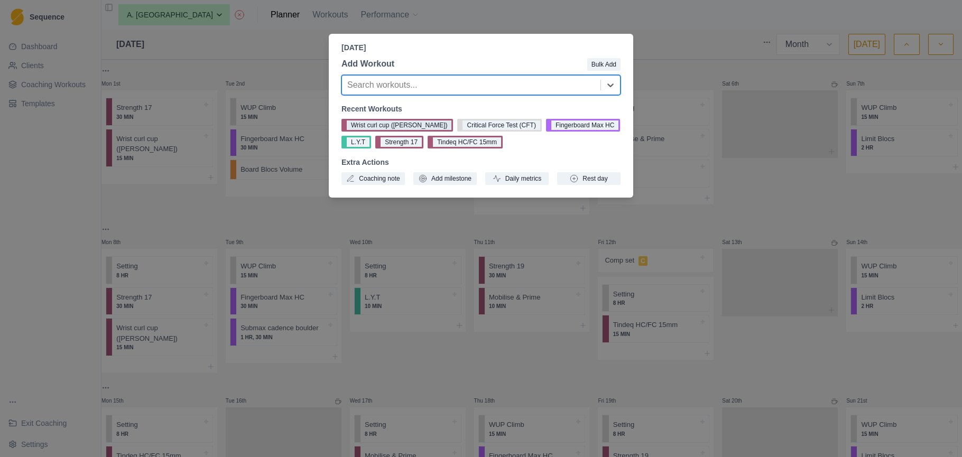
click at [390, 127] on button "Wrist curl cup ([PERSON_NAME])" at bounding box center [397, 125] width 112 height 13
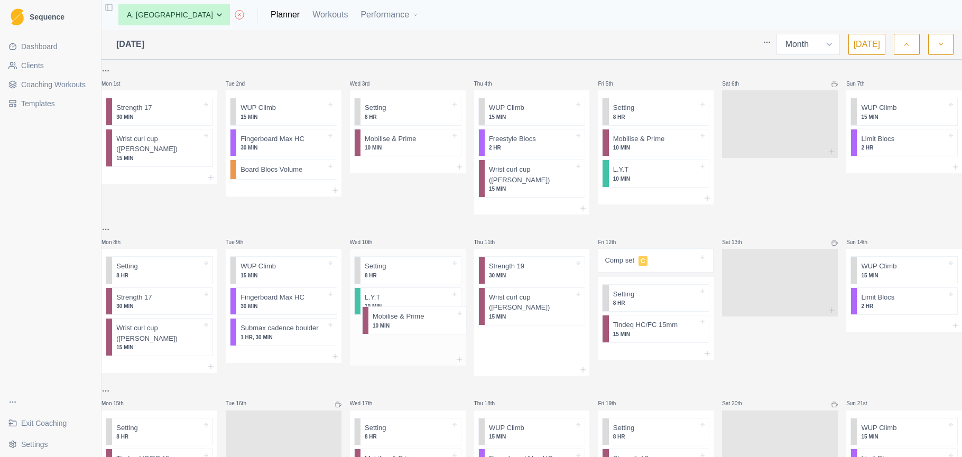
drag, startPoint x: 525, startPoint y: 297, endPoint x: 403, endPoint y: 328, distance: 126.0
click at [403, 328] on div "Mon 1st Strength 17 30 MIN Wrist curl cup (pulley) 15 MIN Tue 2nd WUP Climb 15 …" at bounding box center [531, 427] width 861 height 726
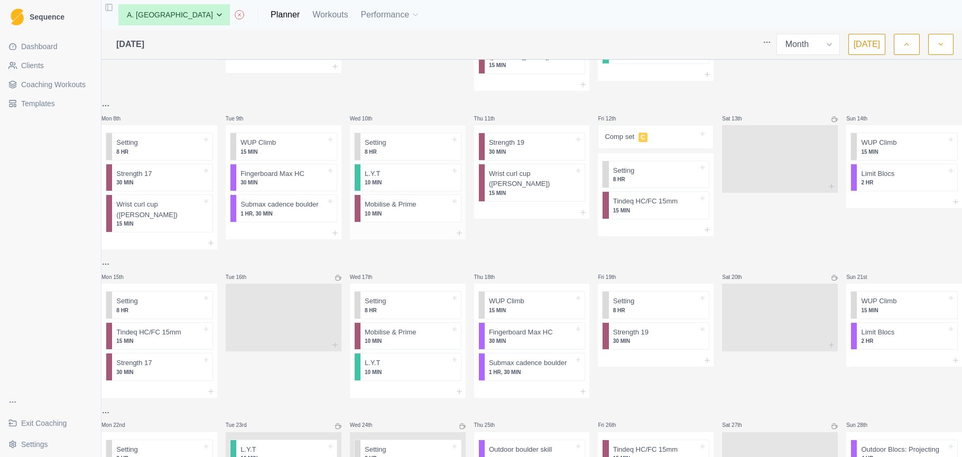
scroll to position [124, 0]
click at [169, 385] on div at bounding box center [159, 391] width 116 height 13
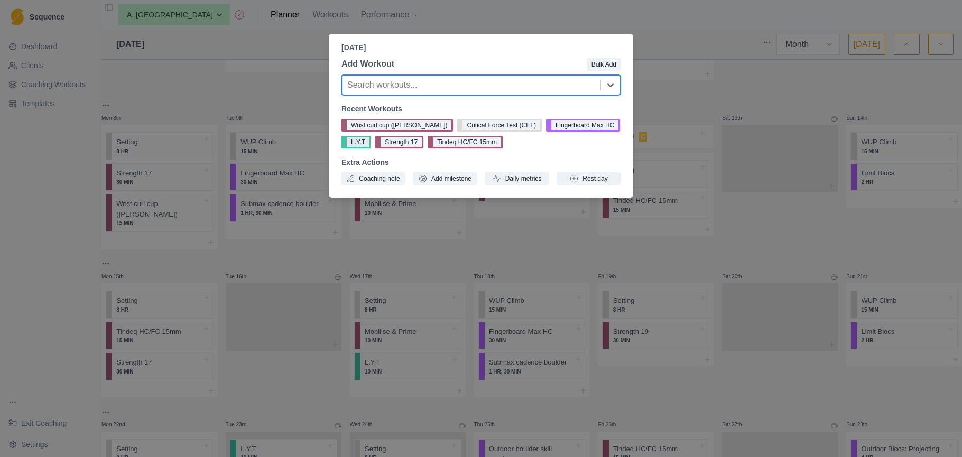
drag, startPoint x: 367, startPoint y: 127, endPoint x: 368, endPoint y: 133, distance: 6.4
click at [367, 127] on button "Wrist curl cup ([PERSON_NAME])" at bounding box center [397, 125] width 112 height 13
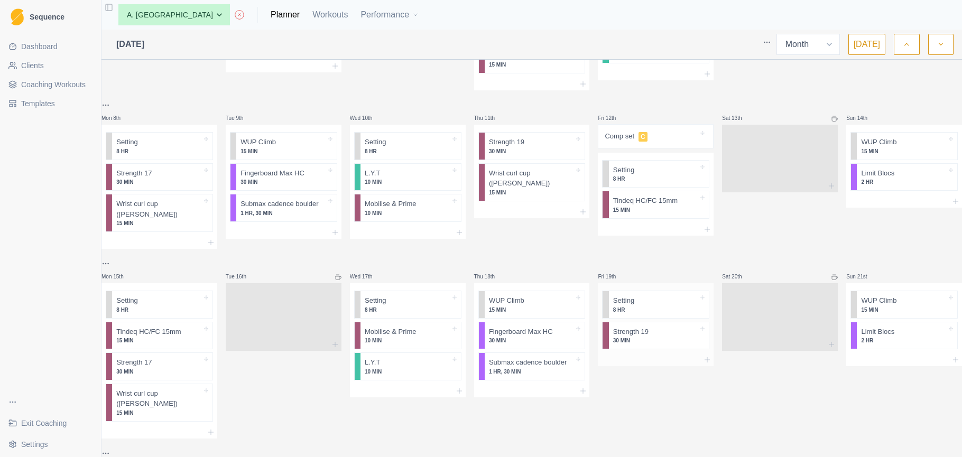
click at [629, 329] on div "Setting 8 HR Strength 19 30 MIN" at bounding box center [656, 318] width 116 height 70
click at [625, 354] on div at bounding box center [656, 360] width 116 height 13
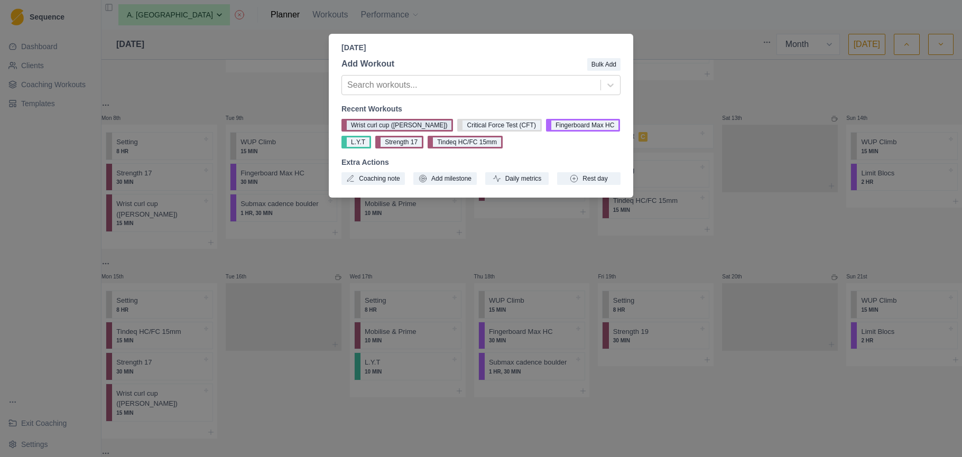
click at [394, 127] on button "Wrist curl cup ([PERSON_NAME])" at bounding box center [397, 125] width 112 height 13
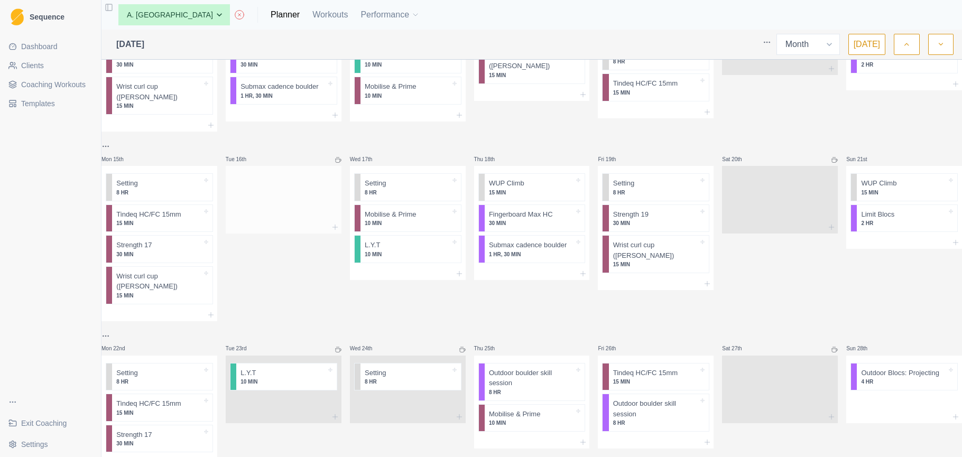
scroll to position [277, 0]
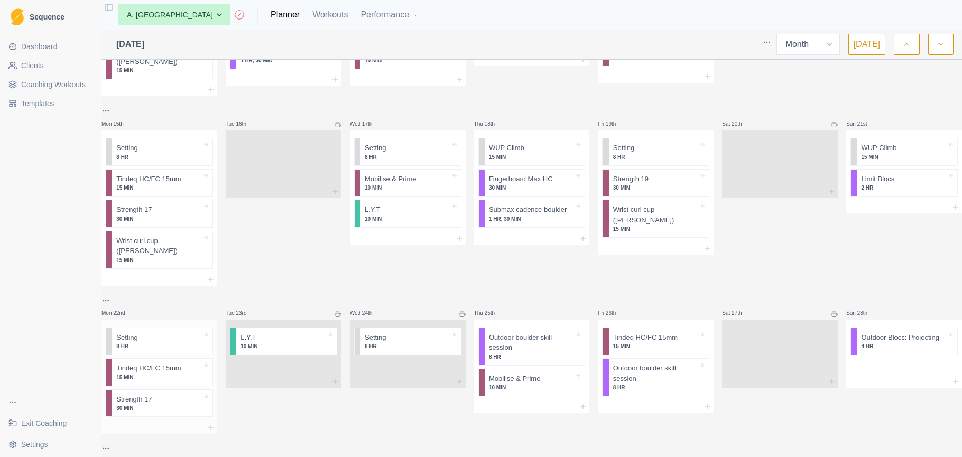
click at [161, 421] on div at bounding box center [159, 427] width 116 height 13
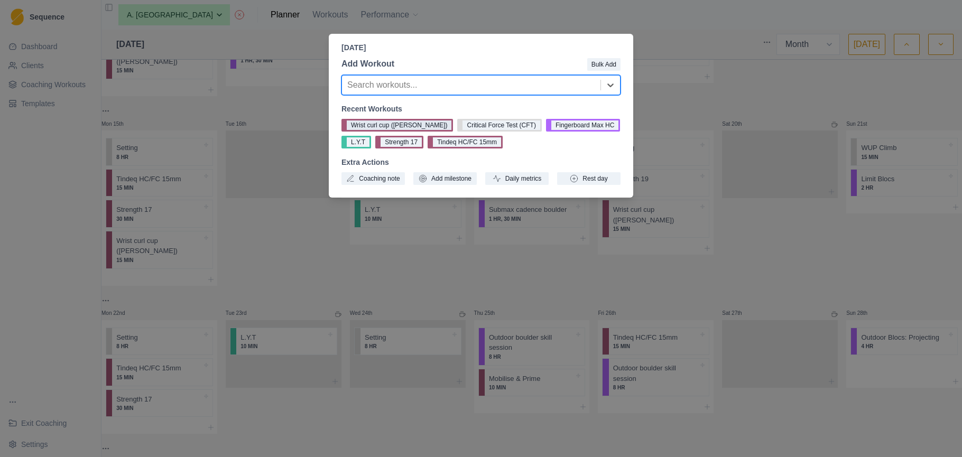
click at [385, 125] on button "Wrist curl cup ([PERSON_NAME])" at bounding box center [397, 125] width 112 height 13
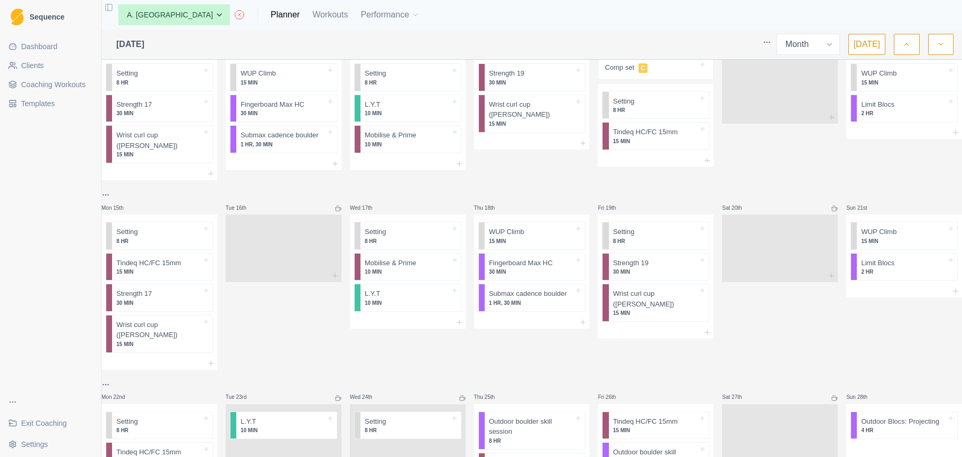
scroll to position [184, 0]
